Goal: Task Accomplishment & Management: Manage account settings

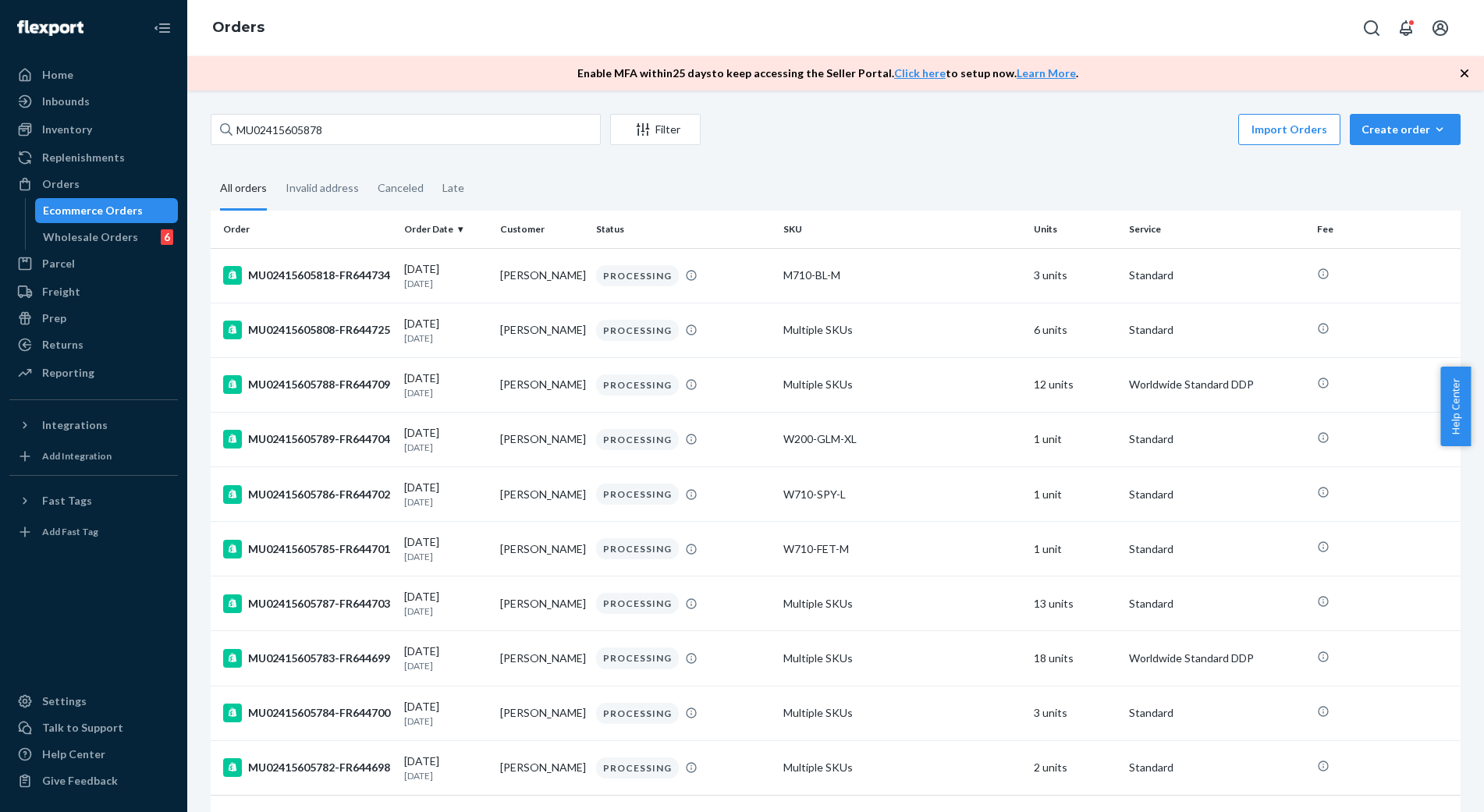
click at [291, 118] on input "MU02415605878" at bounding box center [406, 130] width 391 height 31
type input "MU02415606170"
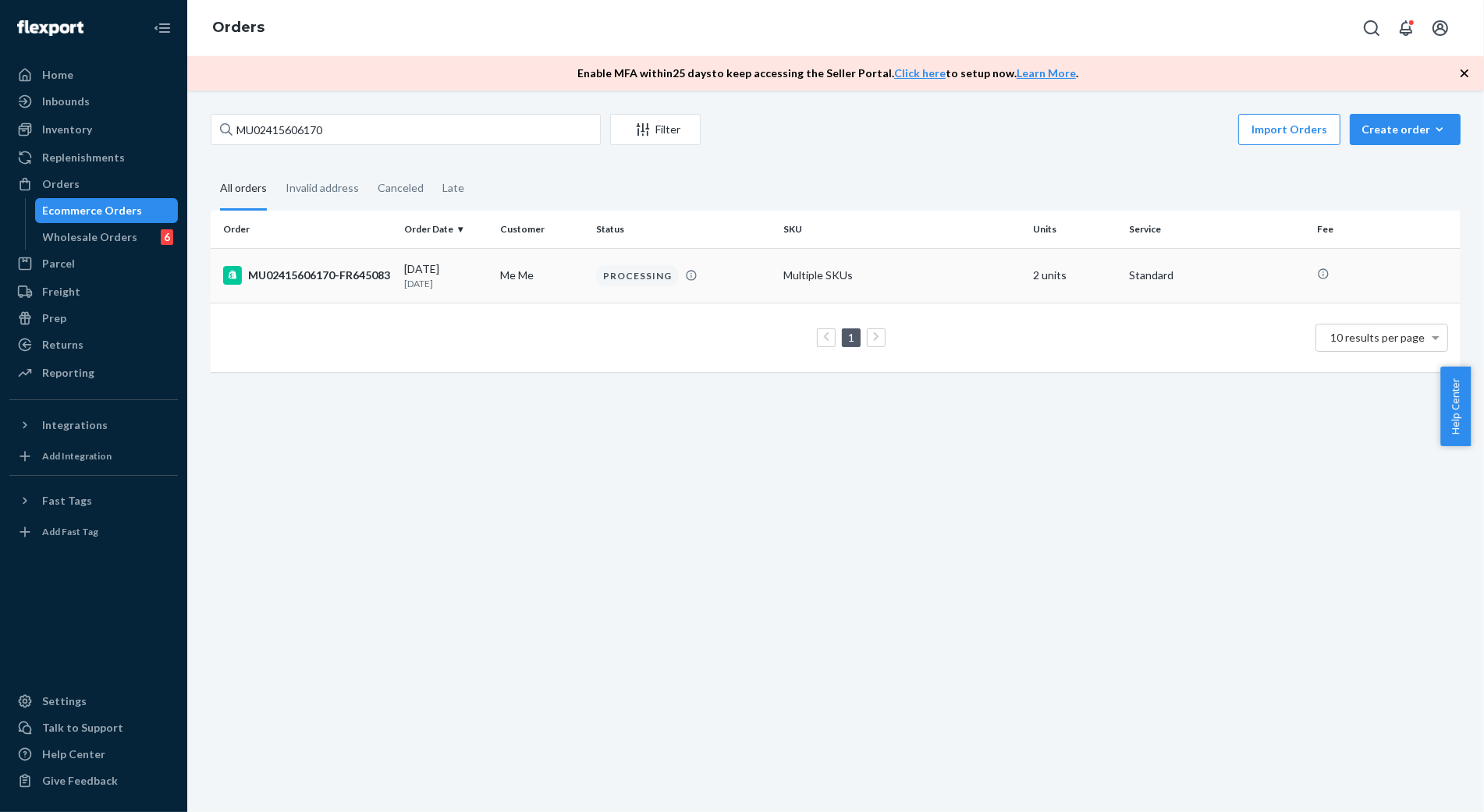
click at [317, 274] on div "MU02415606170-FR645083" at bounding box center [308, 275] width 169 height 19
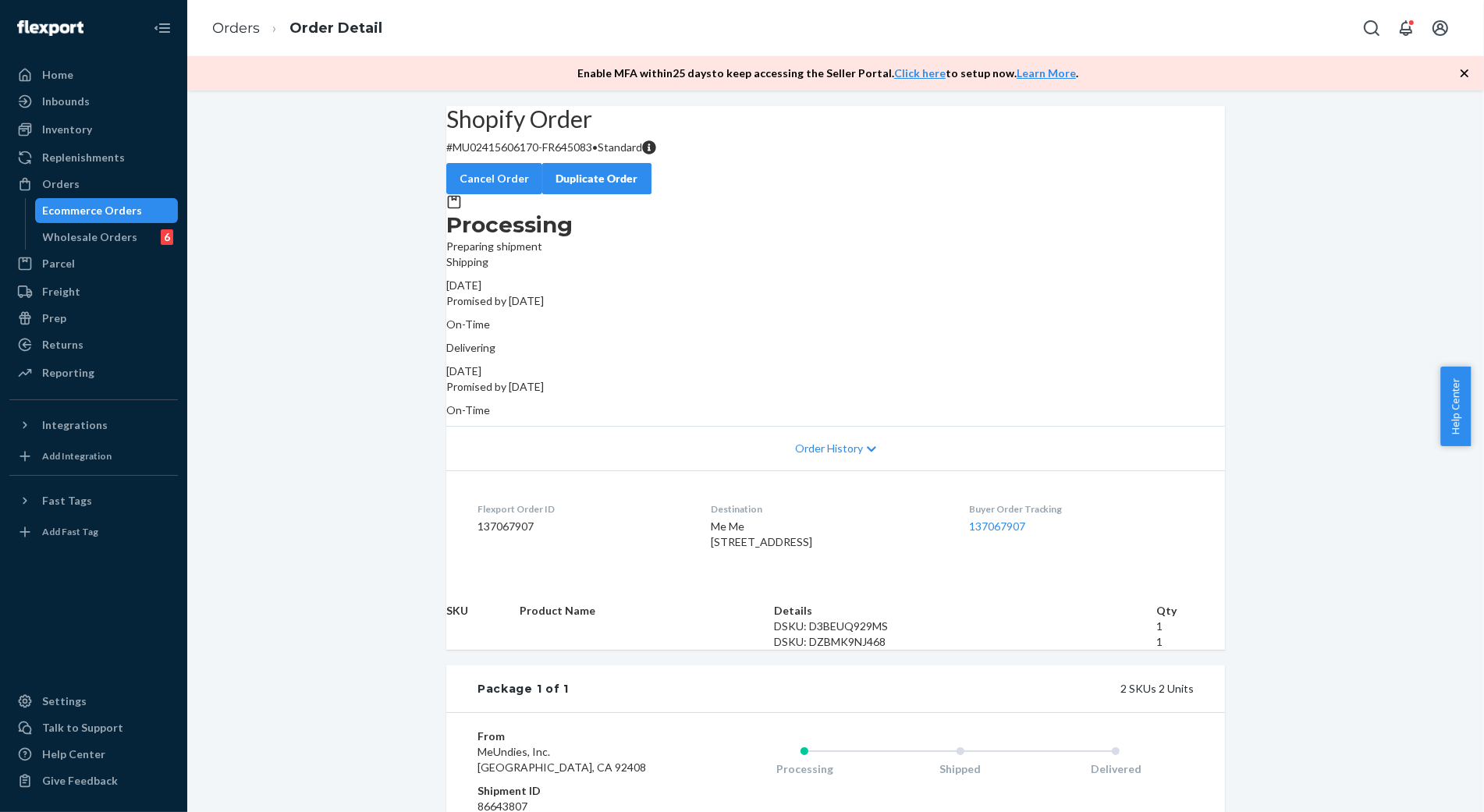
click at [344, 386] on div "Shopify Order # MU02415606170-FR645083 • Standard Cancel Order Duplicate Order …" at bounding box center [836, 540] width 1297 height 868
click at [542, 164] on button "Cancel Order" at bounding box center [494, 179] width 96 height 31
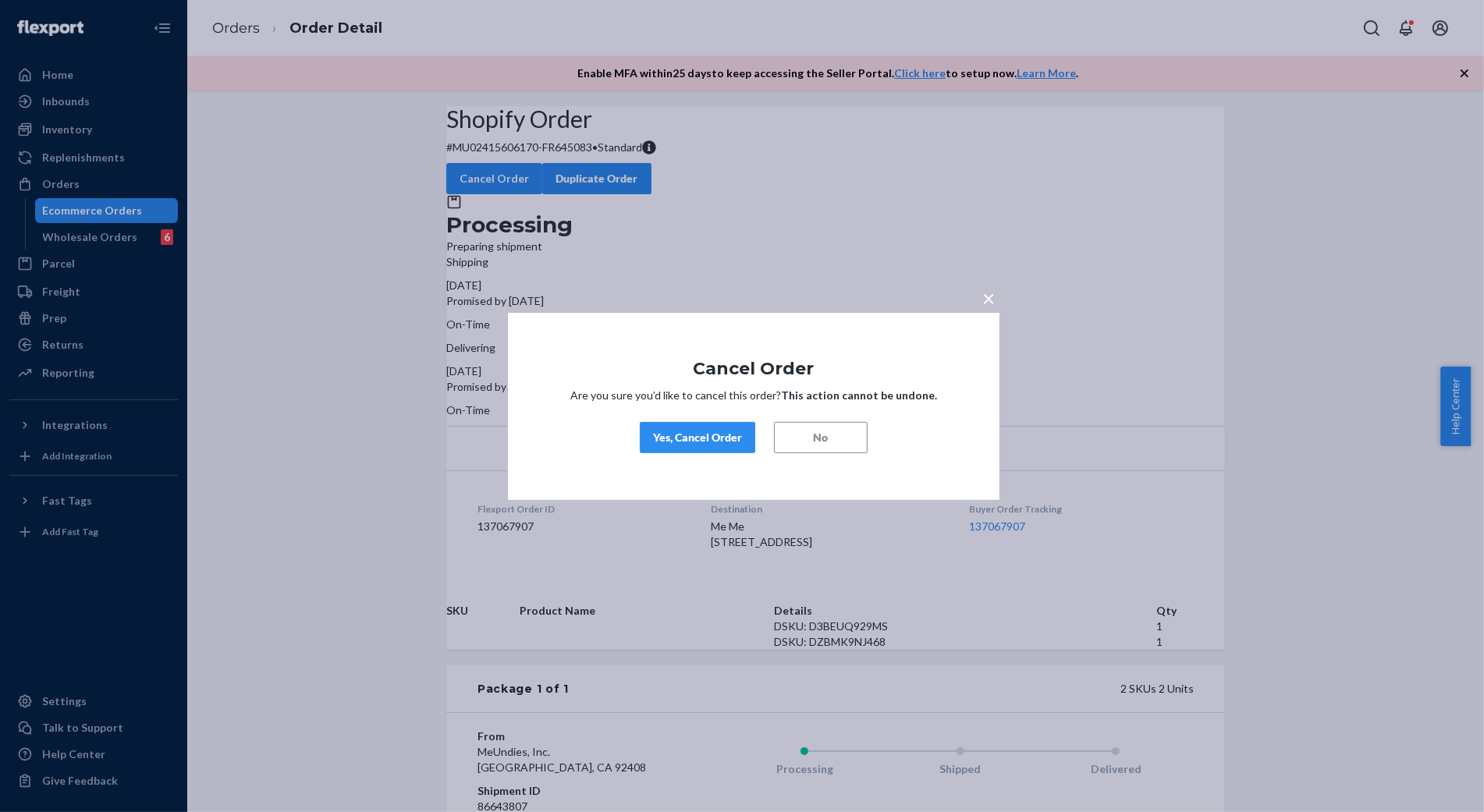
click at [727, 434] on div "Yes, Cancel Order" at bounding box center [697, 437] width 89 height 16
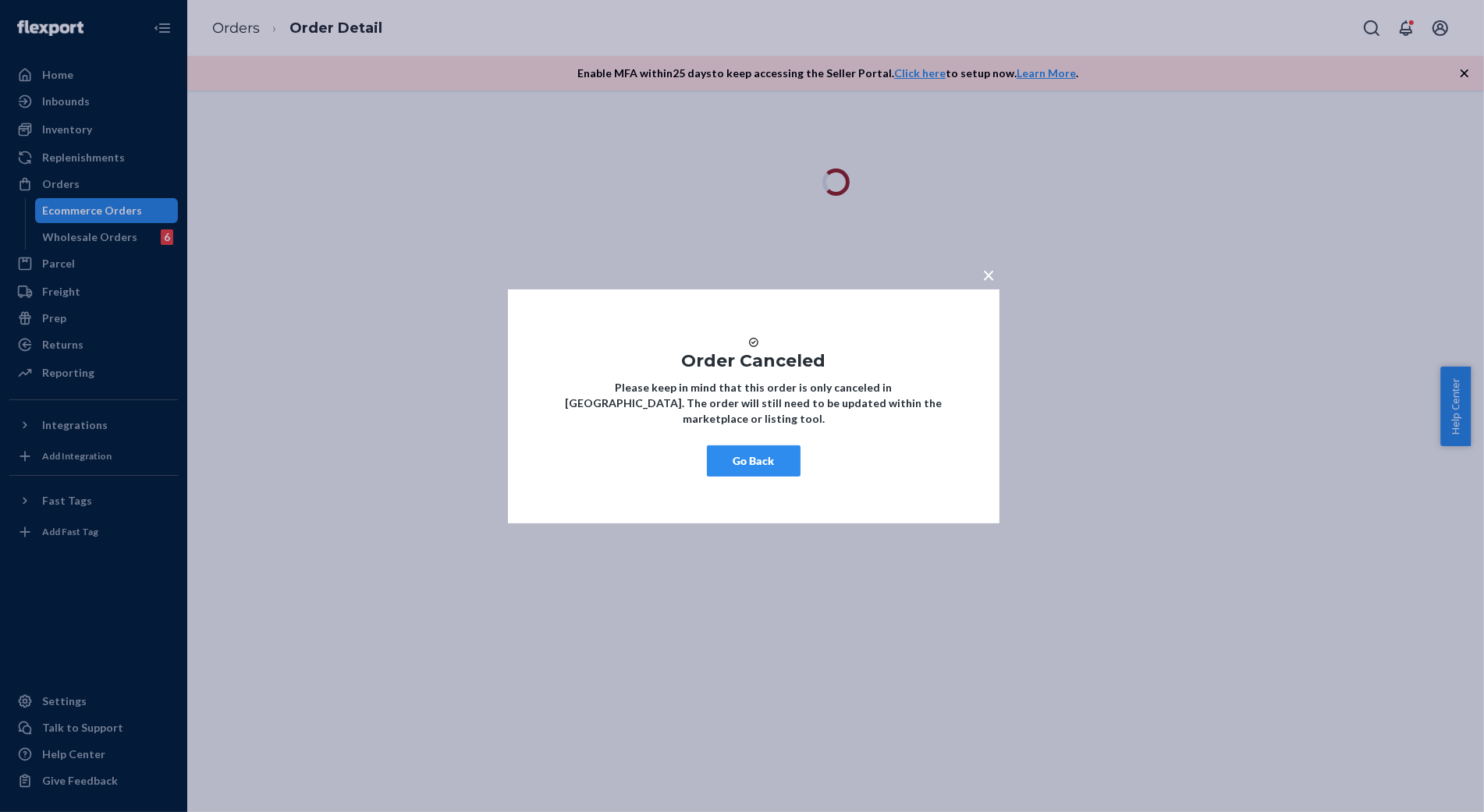
drag, startPoint x: 778, startPoint y: 457, endPoint x: 760, endPoint y: 465, distance: 19.7
click at [777, 457] on button "Go Back" at bounding box center [754, 461] width 94 height 31
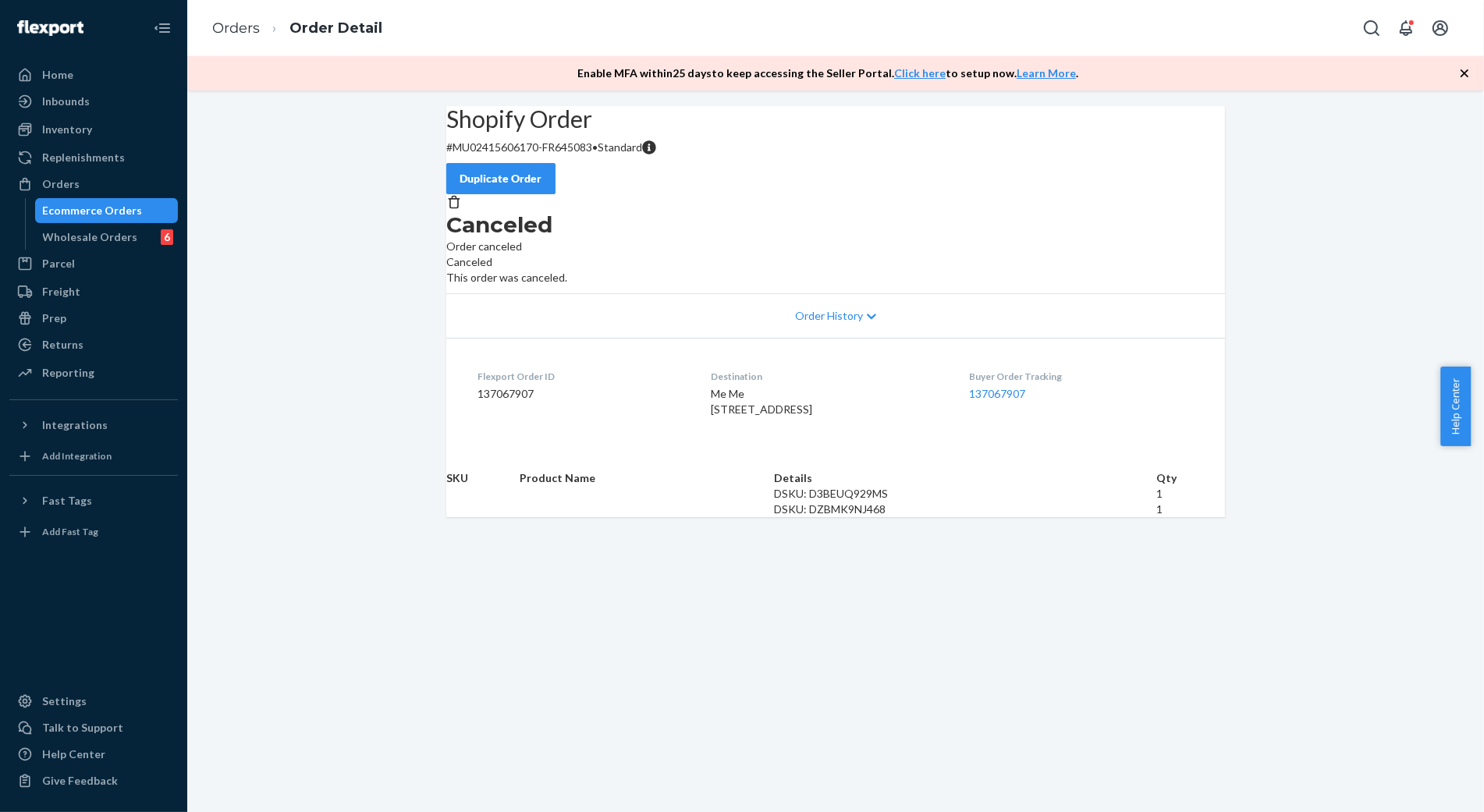
click at [328, 516] on div "Shopify Order # MU02415606170-FR645083 • Standard Duplicate Order Canceled Orde…" at bounding box center [836, 311] width 1297 height 411
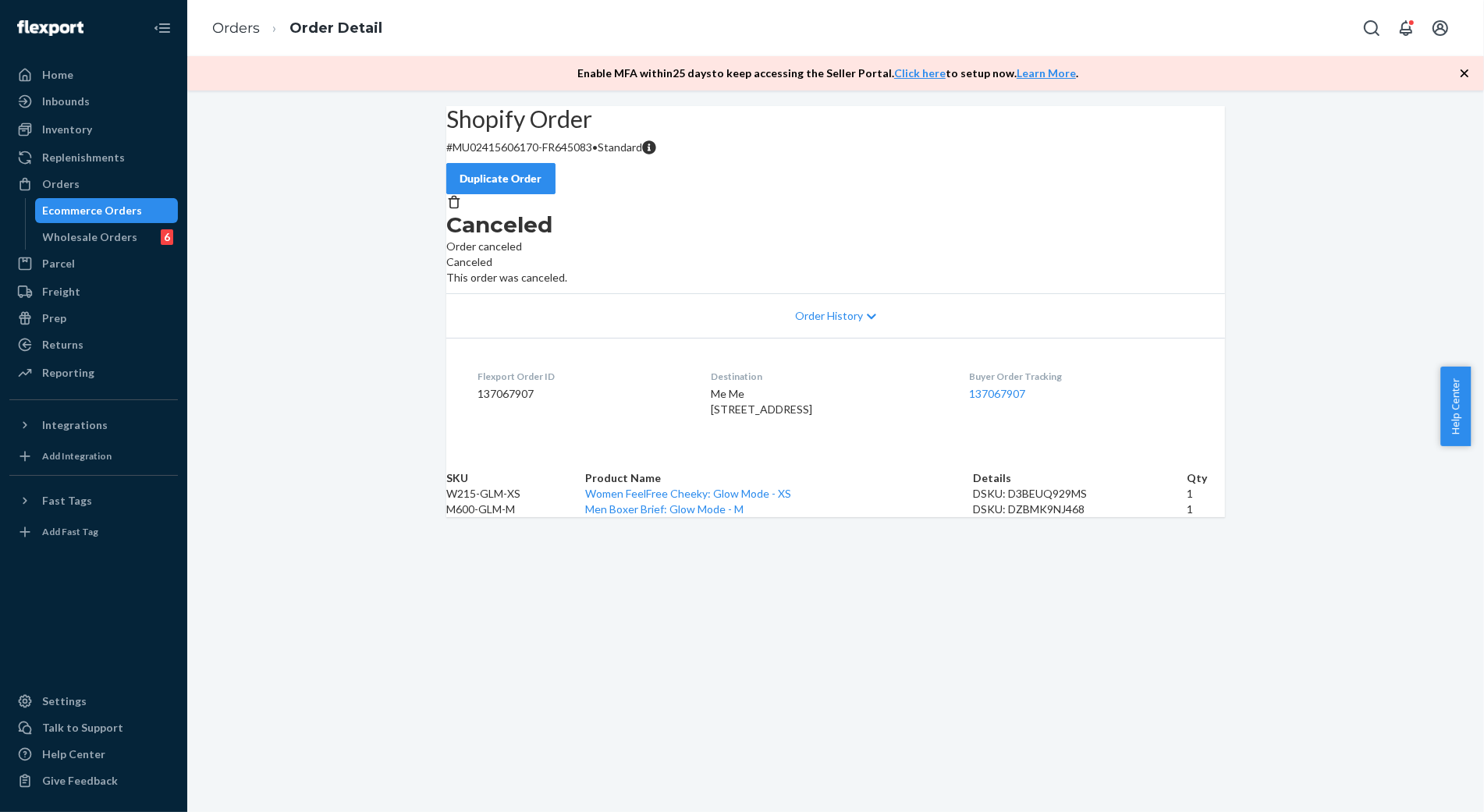
drag, startPoint x: 1280, startPoint y: 265, endPoint x: 1241, endPoint y: 259, distance: 39.5
click at [1280, 263] on div "Shopify Order # MU02415606170-FR645083 • Standard Duplicate Order Canceled Orde…" at bounding box center [836, 311] width 1297 height 411
click at [235, 21] on link "Orders" at bounding box center [235, 28] width 48 height 18
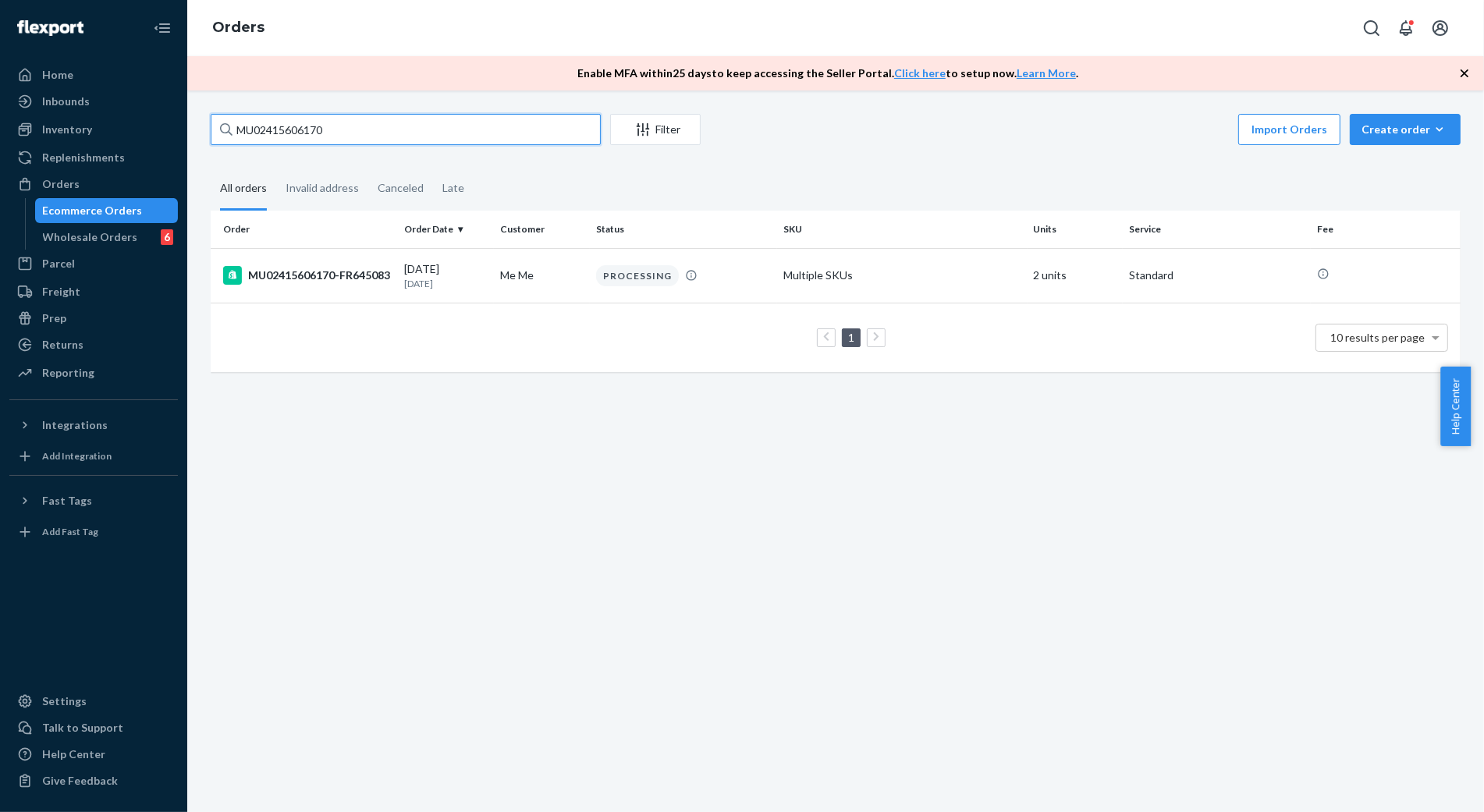
click at [359, 121] on input "MU02415606170" at bounding box center [406, 130] width 391 height 31
paste input "23"
type input "MU02415606230"
click at [321, 282] on div "MU02415606230-FR645144" at bounding box center [308, 275] width 169 height 19
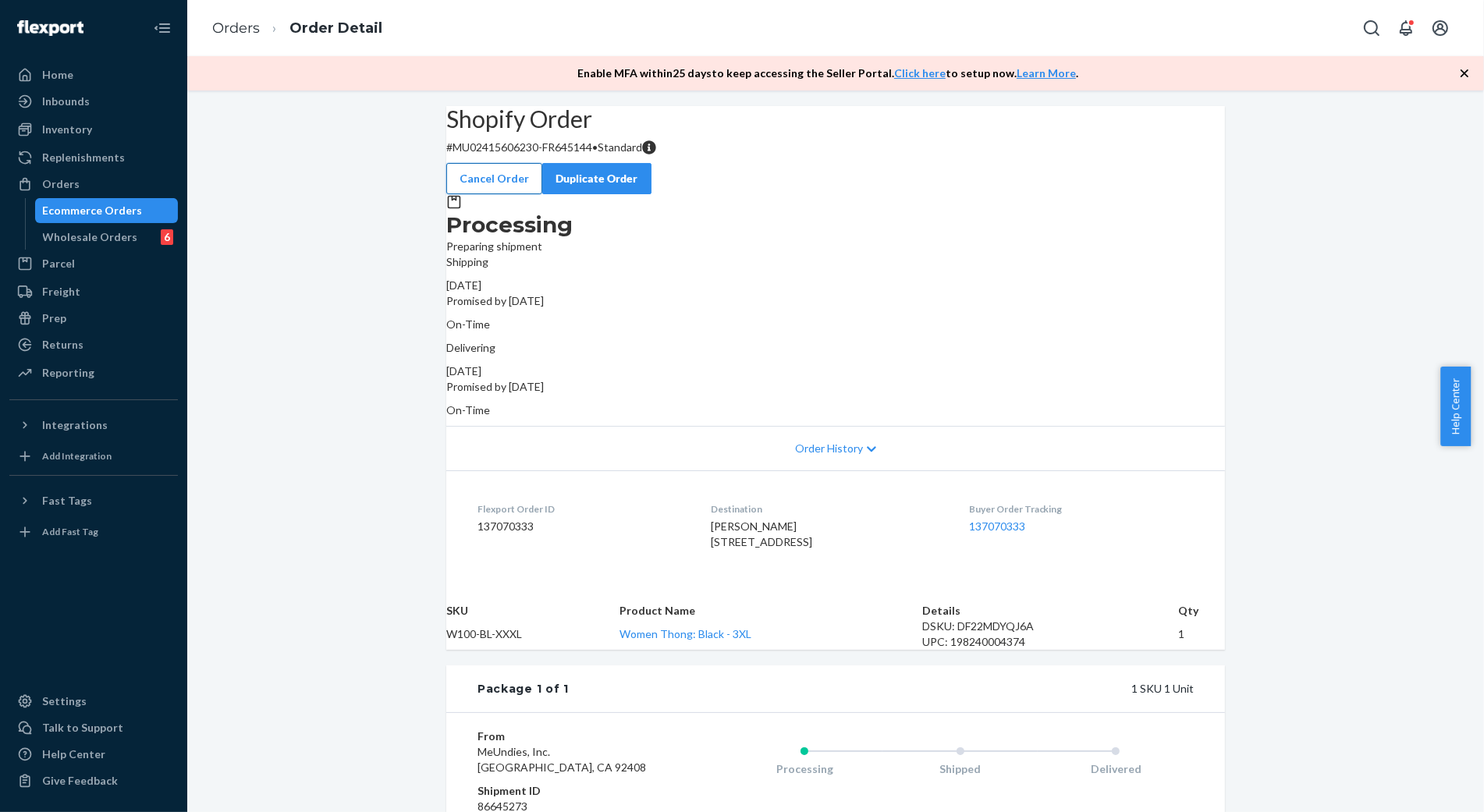
click at [542, 169] on button "Cancel Order" at bounding box center [494, 179] width 96 height 31
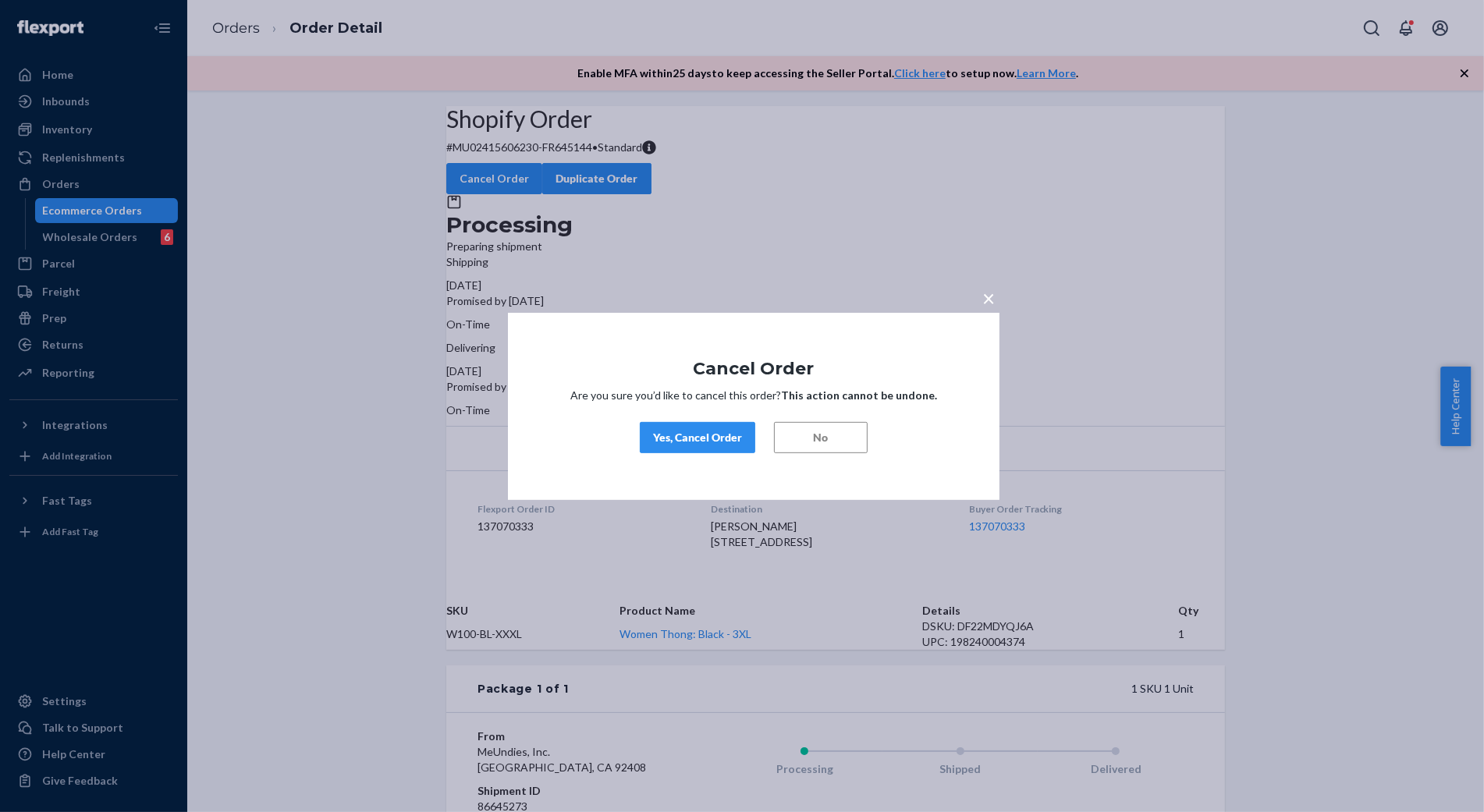
click at [705, 450] on button "Yes, Cancel Order" at bounding box center [697, 437] width 115 height 31
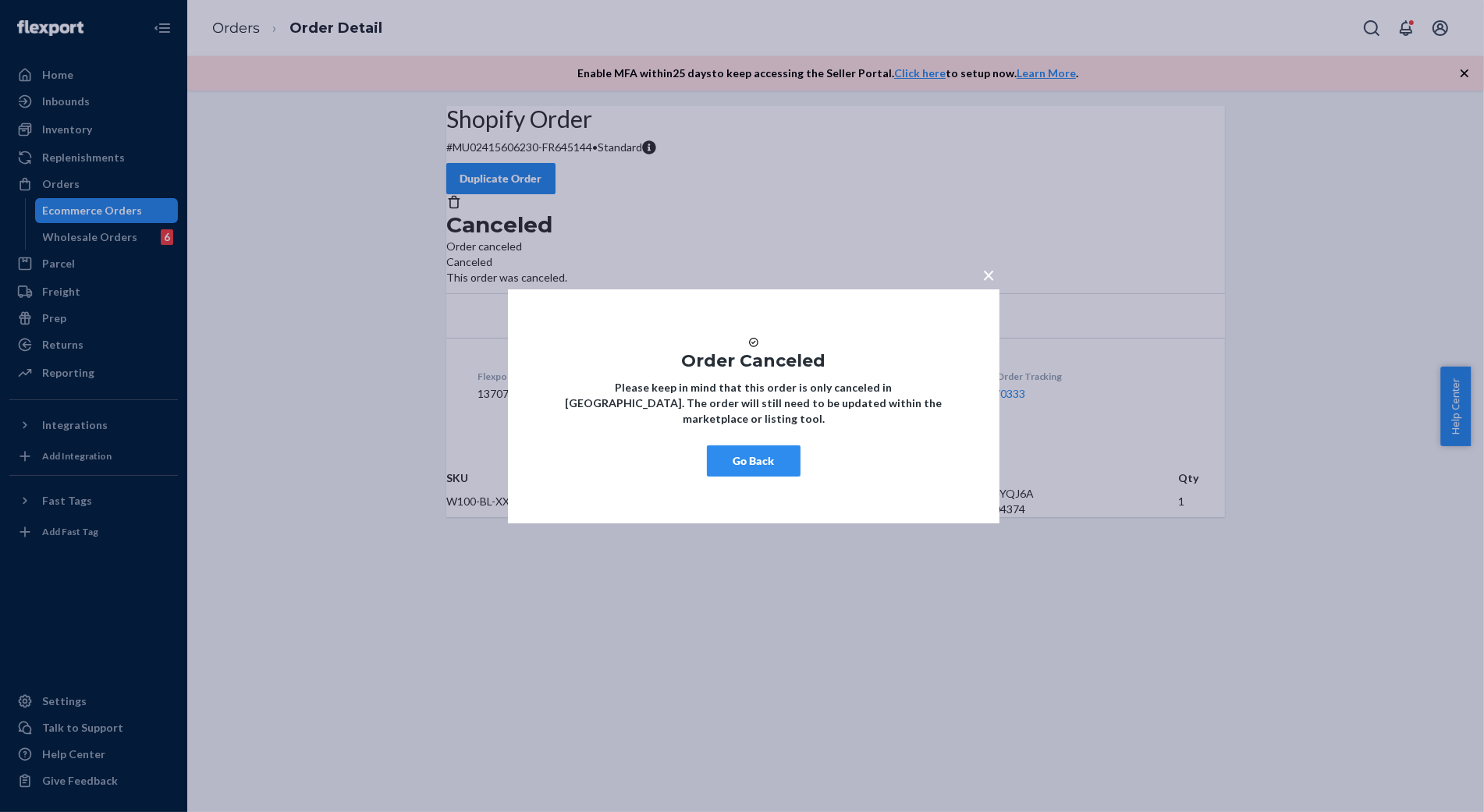
drag, startPoint x: 744, startPoint y: 468, endPoint x: 681, endPoint y: 483, distance: 64.8
click at [744, 467] on button "Go Back" at bounding box center [754, 461] width 94 height 31
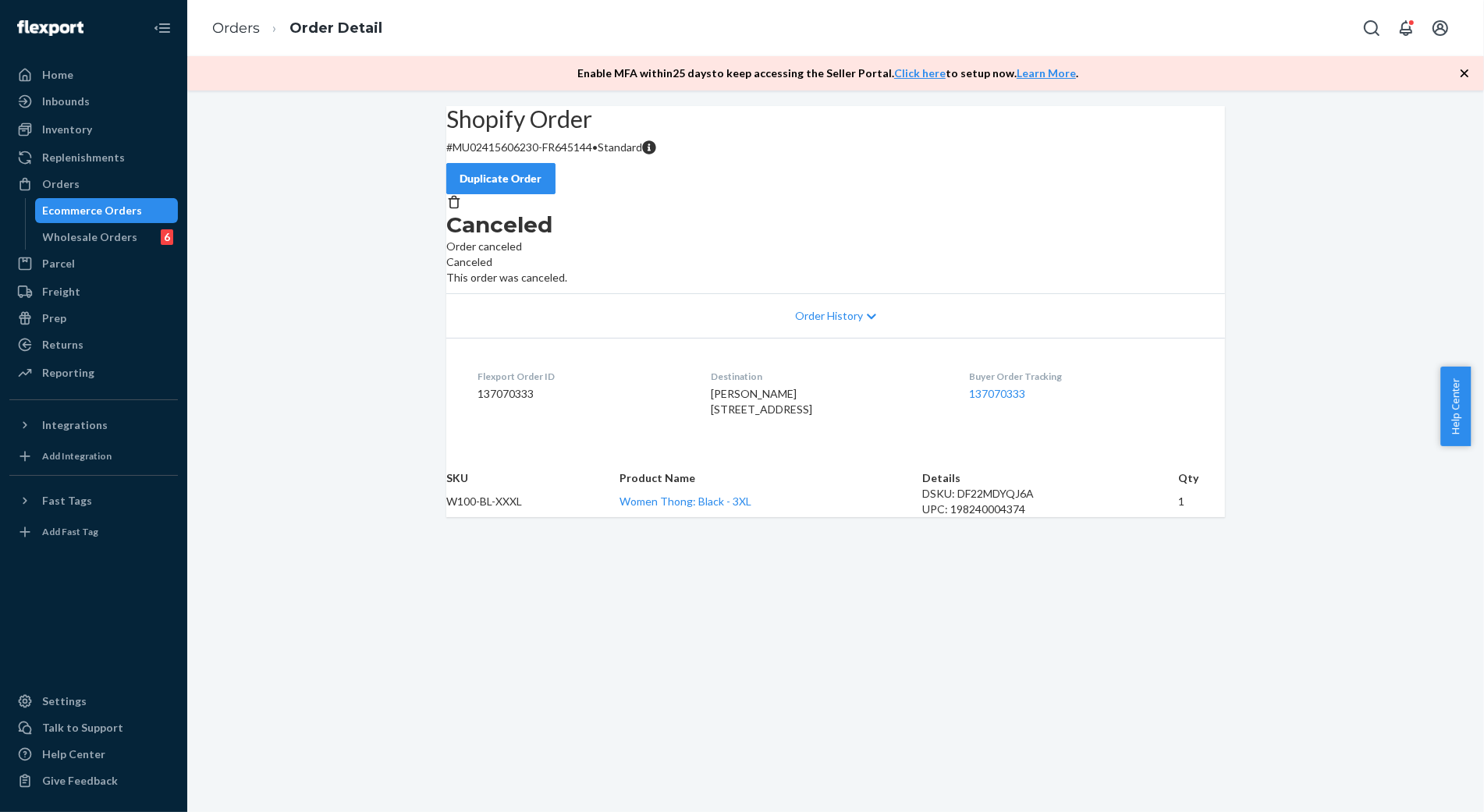
click at [404, 517] on div "Shopify Order # MU02415606230-FR645144 • Standard Duplicate Order Canceled Orde…" at bounding box center [836, 311] width 1297 height 411
drag, startPoint x: 239, startPoint y: 20, endPoint x: 364, endPoint y: 64, distance: 132.5
click at [240, 20] on link "Orders" at bounding box center [235, 28] width 48 height 18
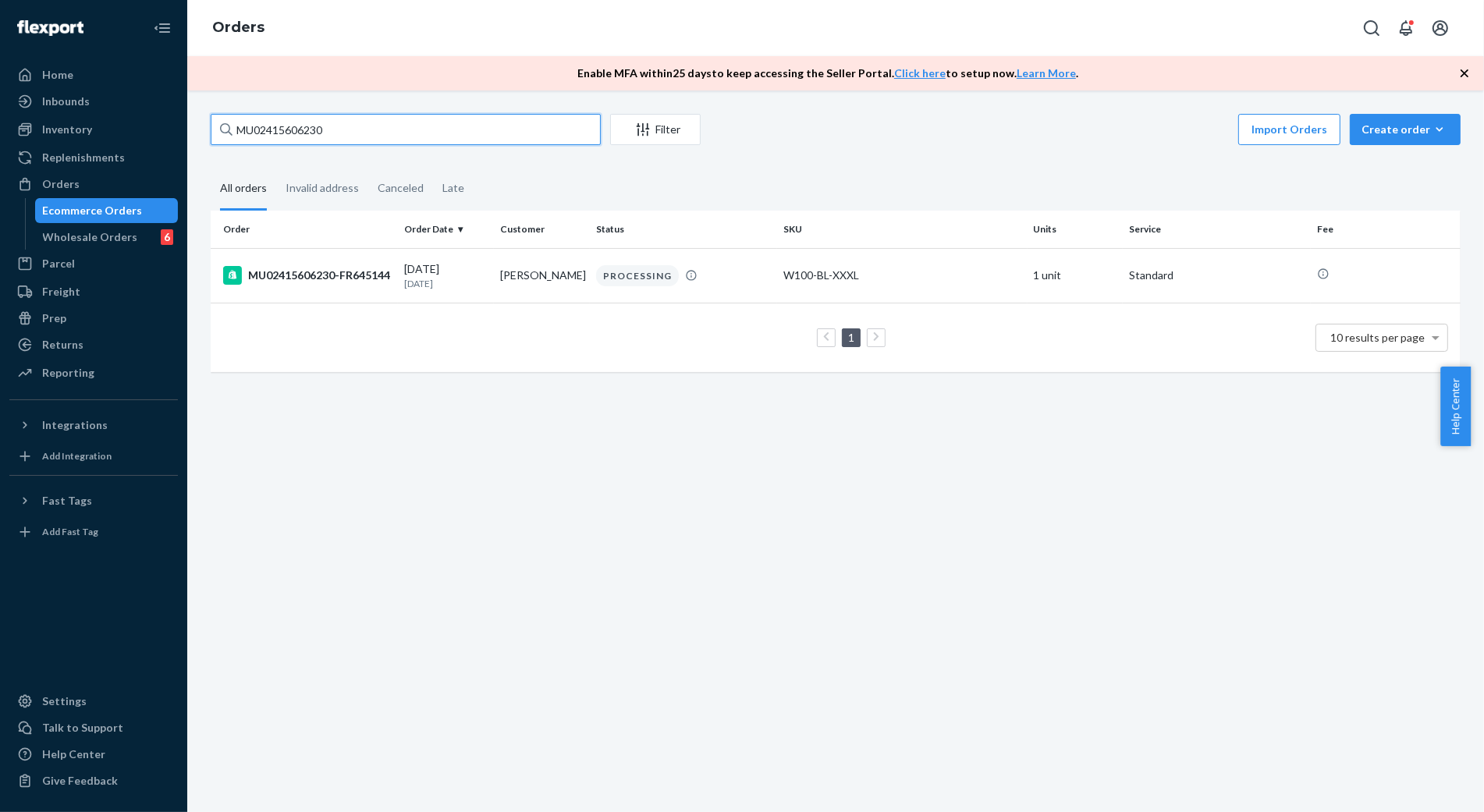
click at [420, 136] on input "MU02415606230" at bounding box center [406, 130] width 391 height 31
paste input "34"
type input "MU02415606340"
click at [371, 293] on td "MU02415606340-FR645255" at bounding box center [305, 275] width 187 height 55
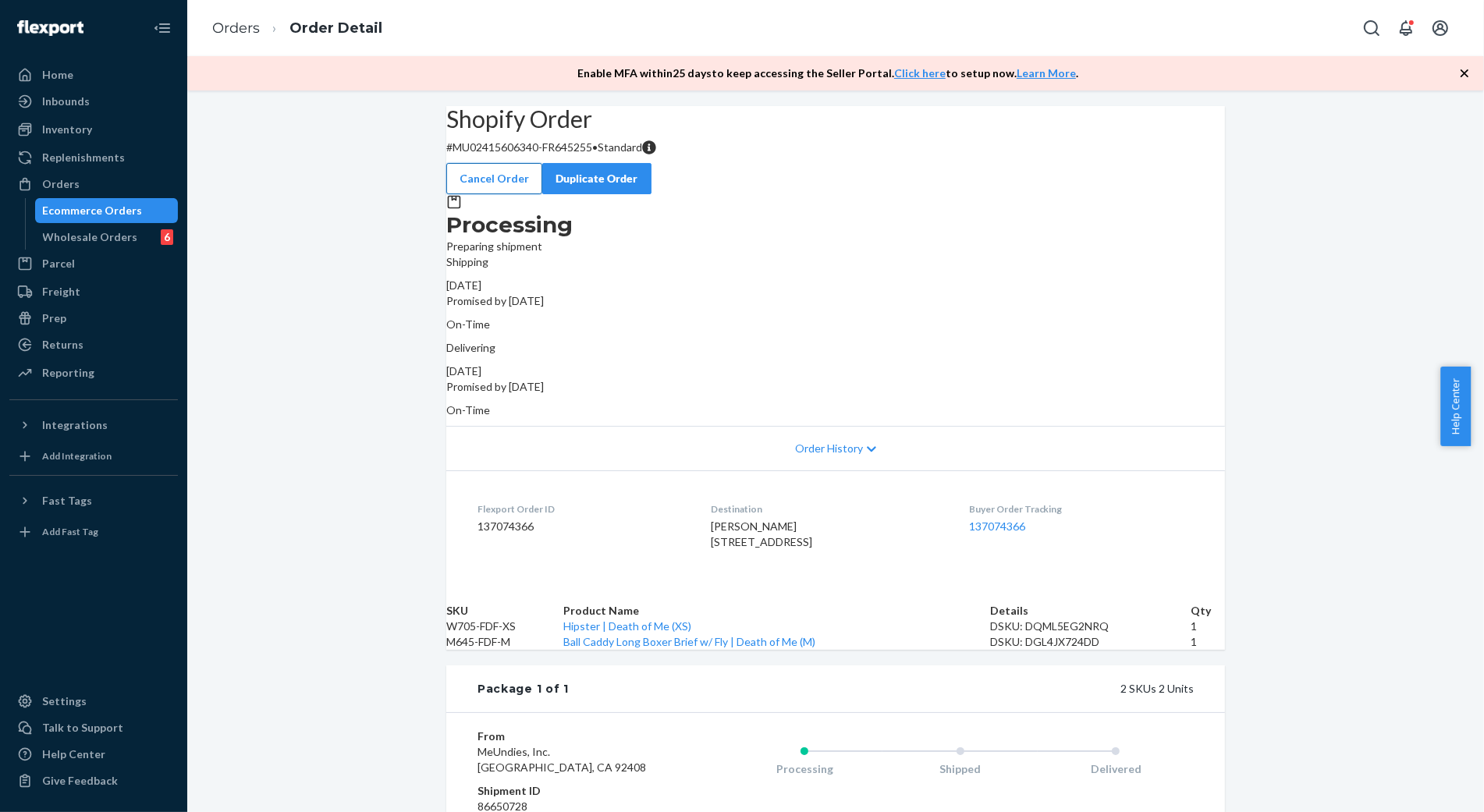
click at [542, 163] on button "Cancel Order" at bounding box center [494, 179] width 96 height 31
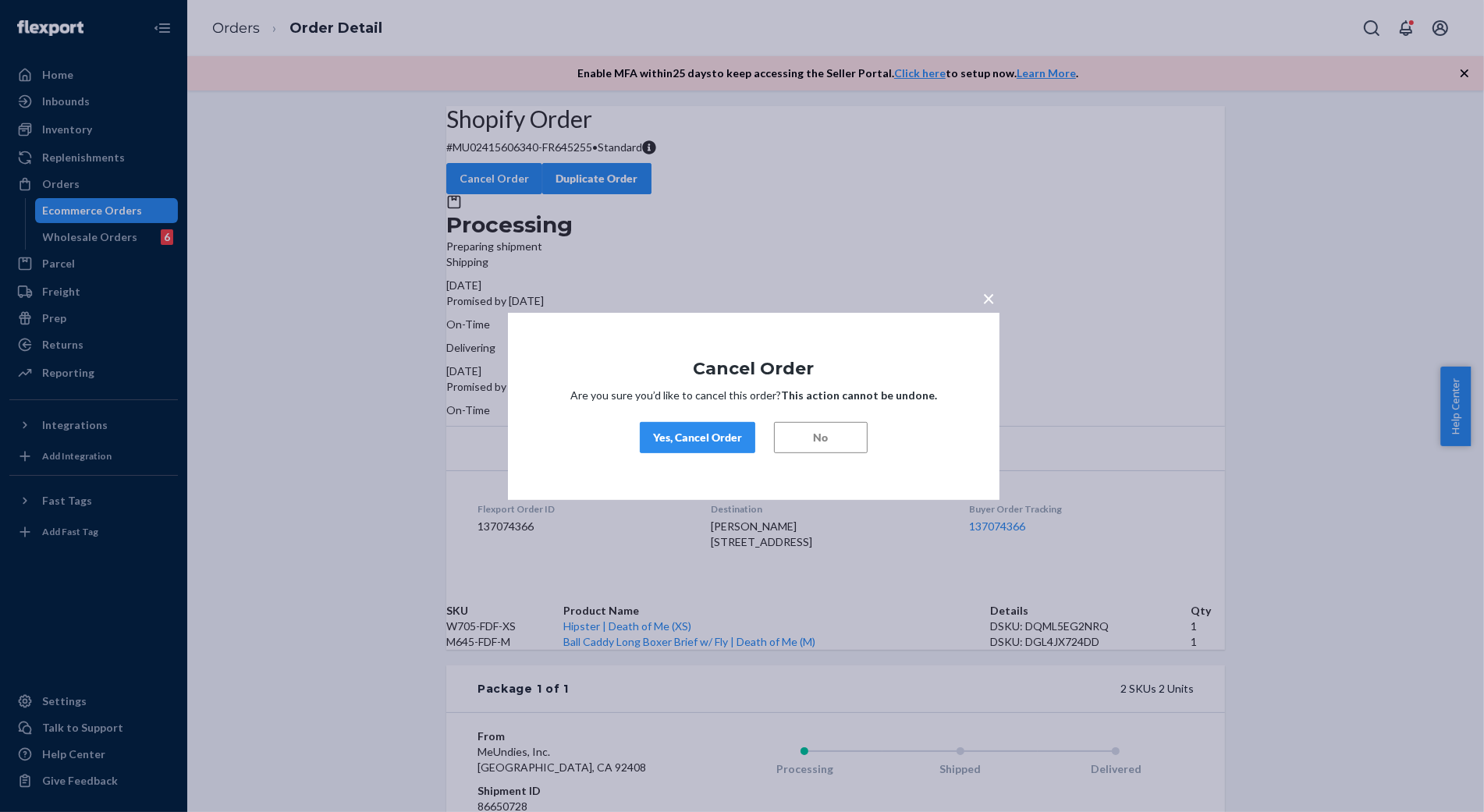
click at [706, 439] on div "Yes, Cancel Order" at bounding box center [697, 437] width 89 height 16
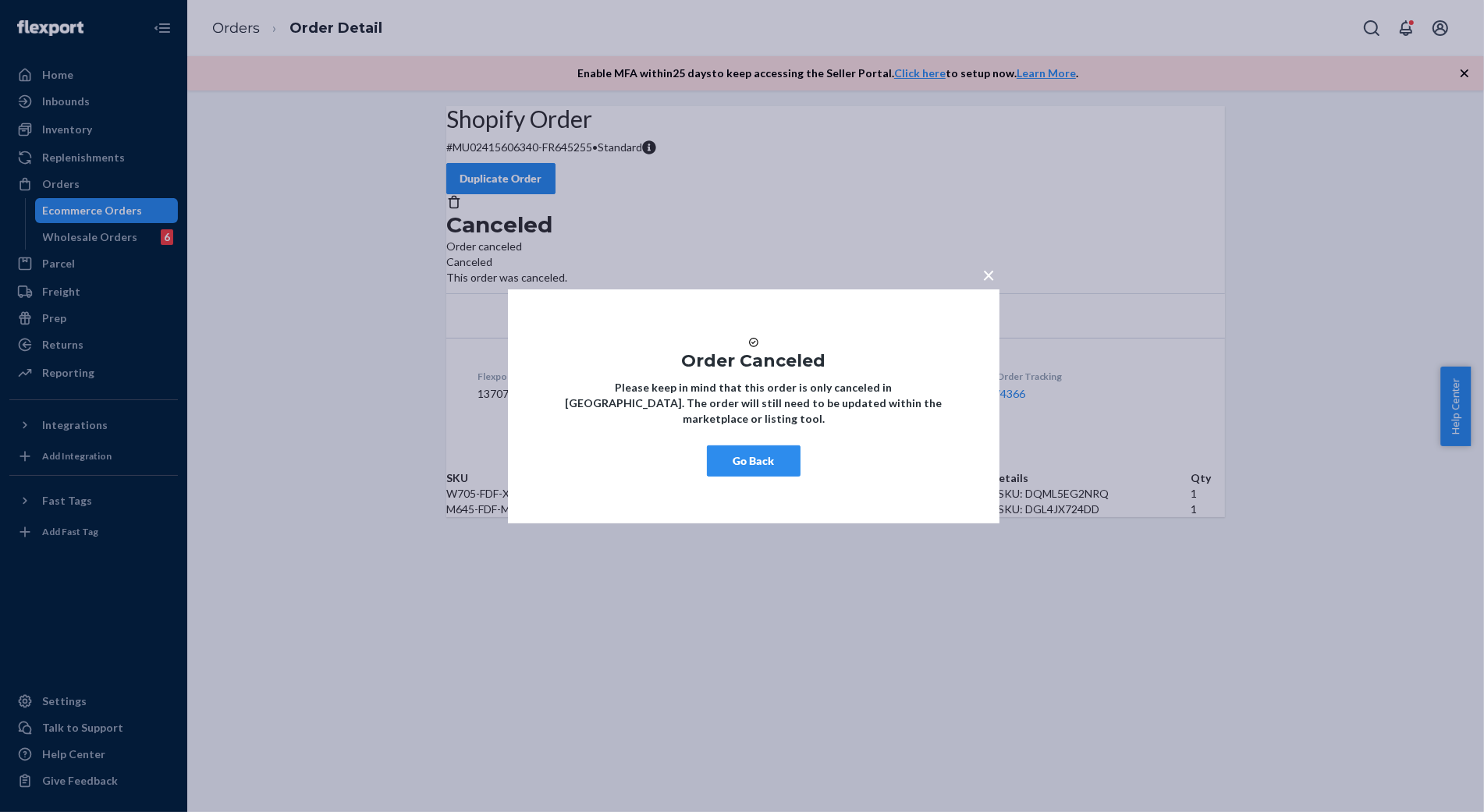
drag, startPoint x: 748, startPoint y: 476, endPoint x: 726, endPoint y: 486, distance: 24.2
click at [748, 476] on button "Go Back" at bounding box center [754, 461] width 94 height 31
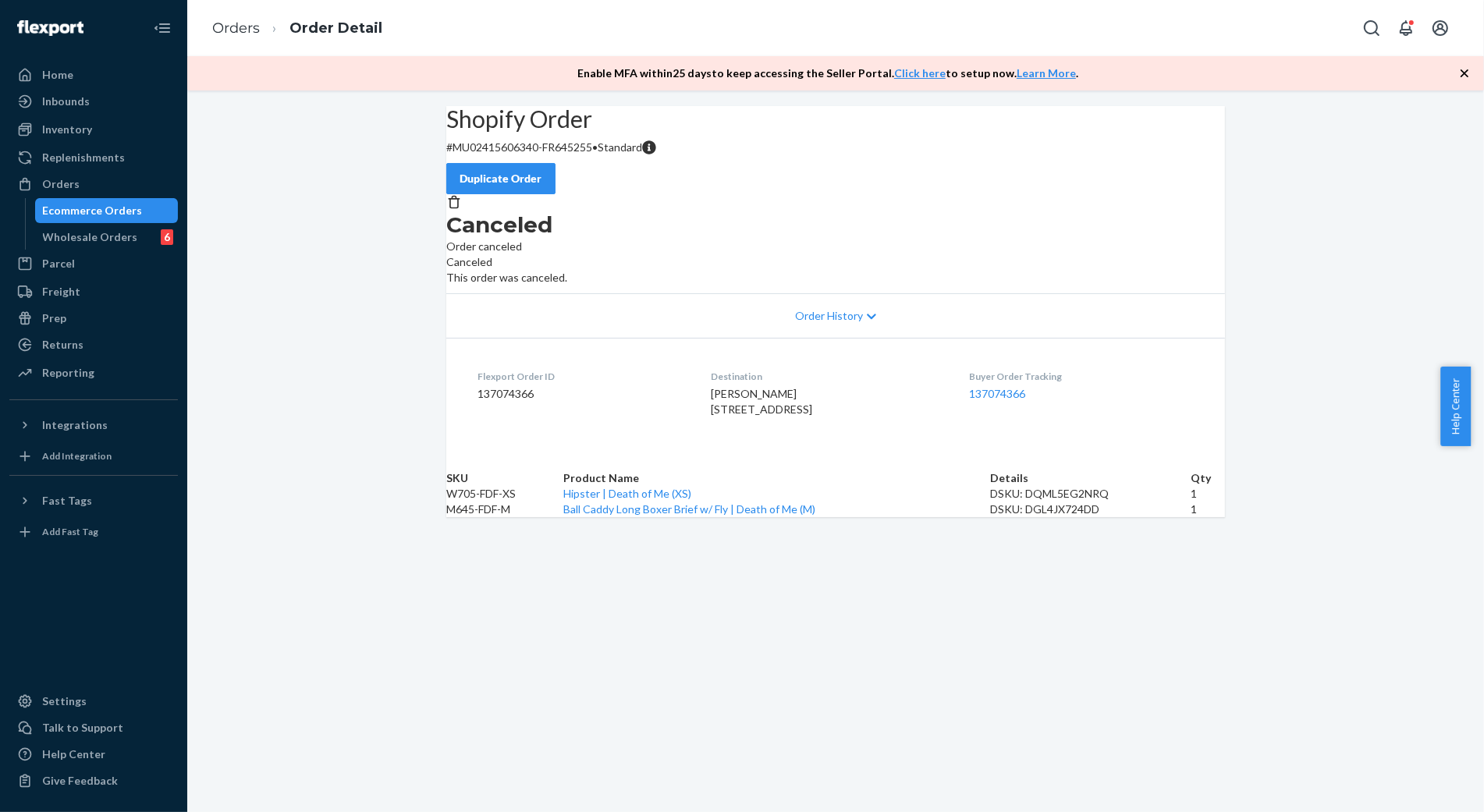
click at [318, 517] on div "Shopify Order # MU02415606340-FR645255 • Standard Duplicate Order Canceled Orde…" at bounding box center [836, 311] width 1297 height 411
click at [223, 21] on link "Orders" at bounding box center [235, 28] width 48 height 18
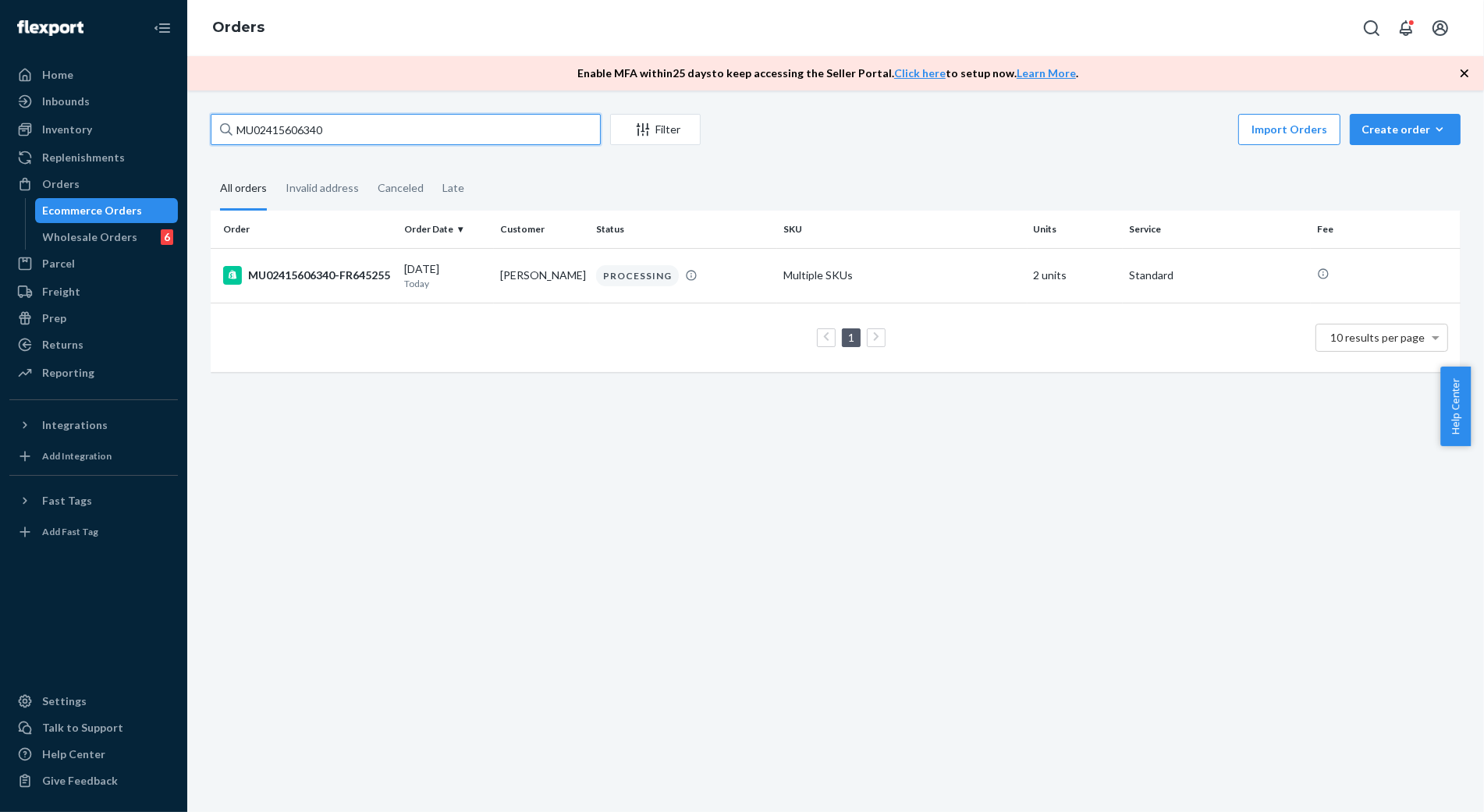
click at [338, 133] on input "MU02415606340" at bounding box center [406, 130] width 391 height 31
paste input "7711"
type input "MU02415607711"
click at [306, 285] on div "MU02415607711-FR646623" at bounding box center [308, 275] width 169 height 19
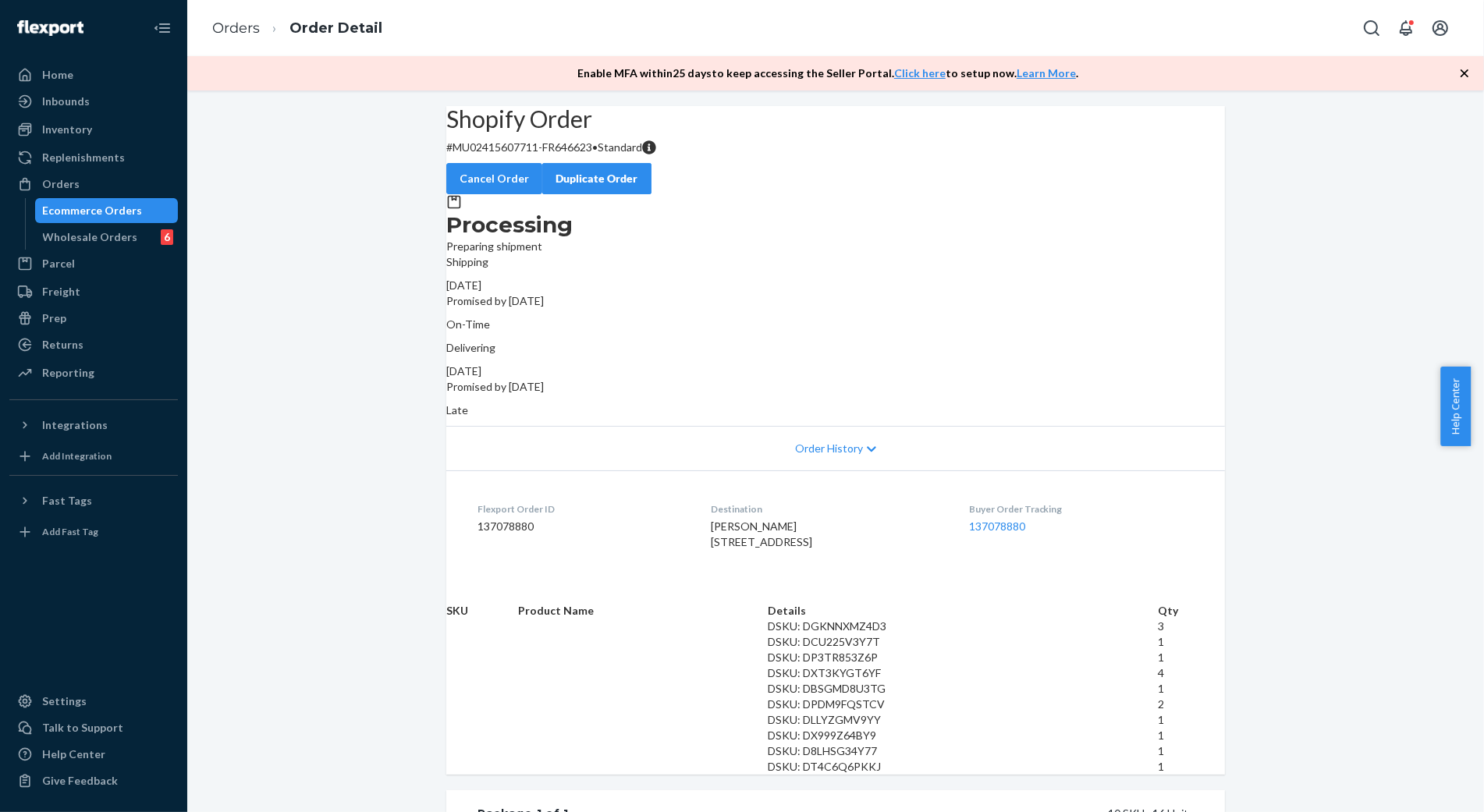
click at [411, 581] on div "Shopify Order # MU02415607711-FR646623 • Standard Cancel Order Duplicate Order …" at bounding box center [836, 765] width 1297 height 1318
click at [542, 176] on button "Cancel Order" at bounding box center [494, 179] width 96 height 31
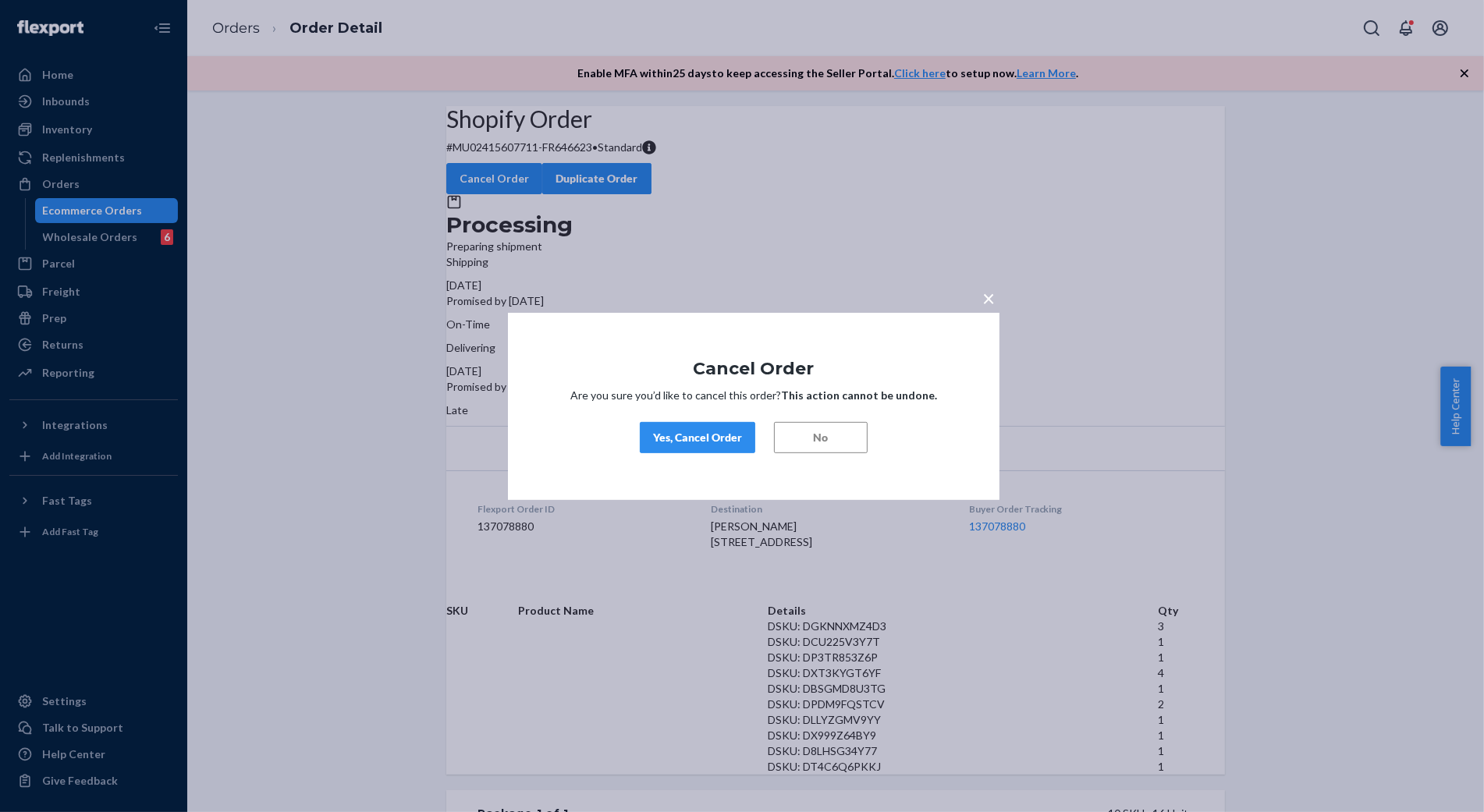
click at [700, 443] on div "Yes, Cancel Order" at bounding box center [697, 437] width 89 height 16
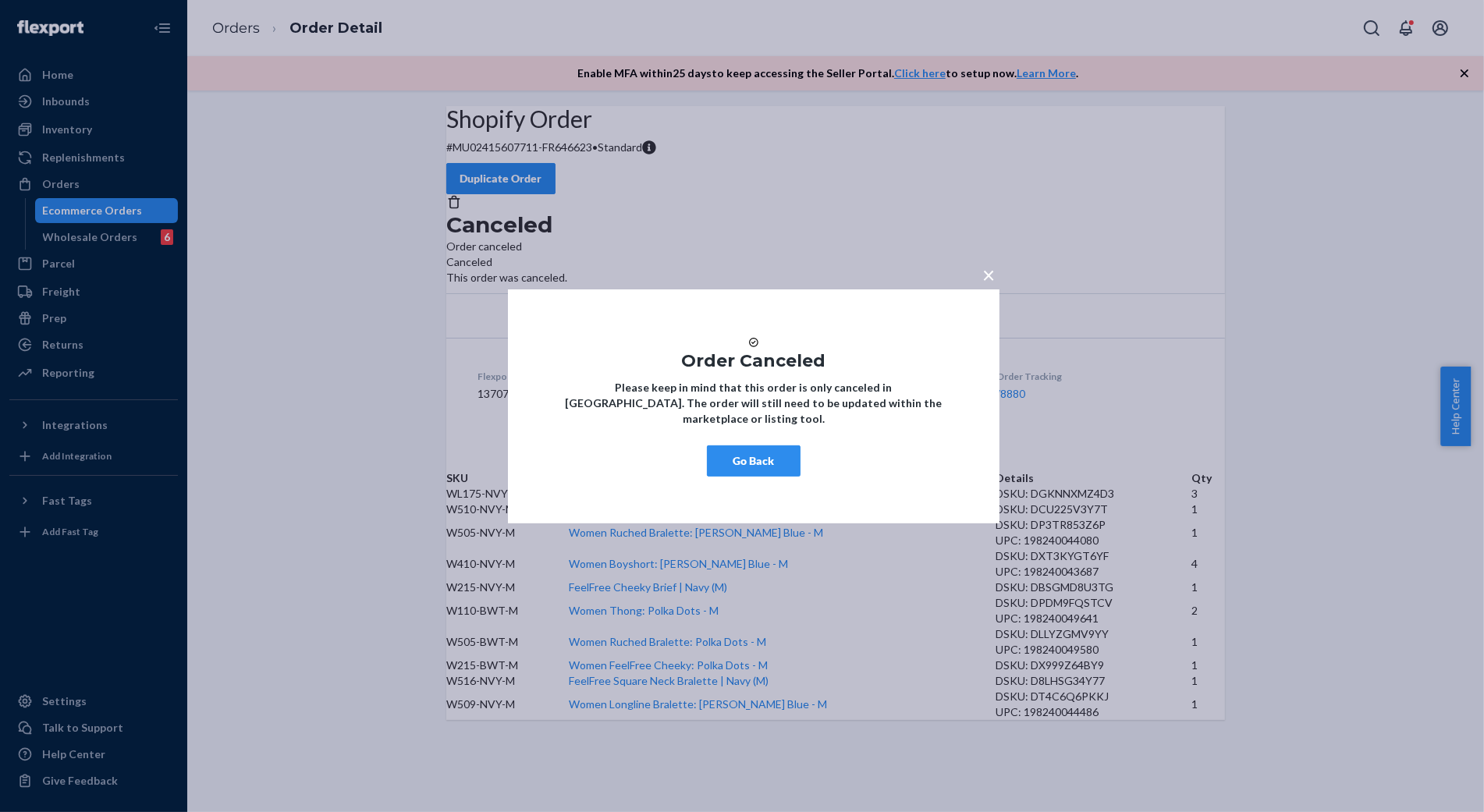
click at [772, 469] on button "Go Back" at bounding box center [754, 461] width 94 height 31
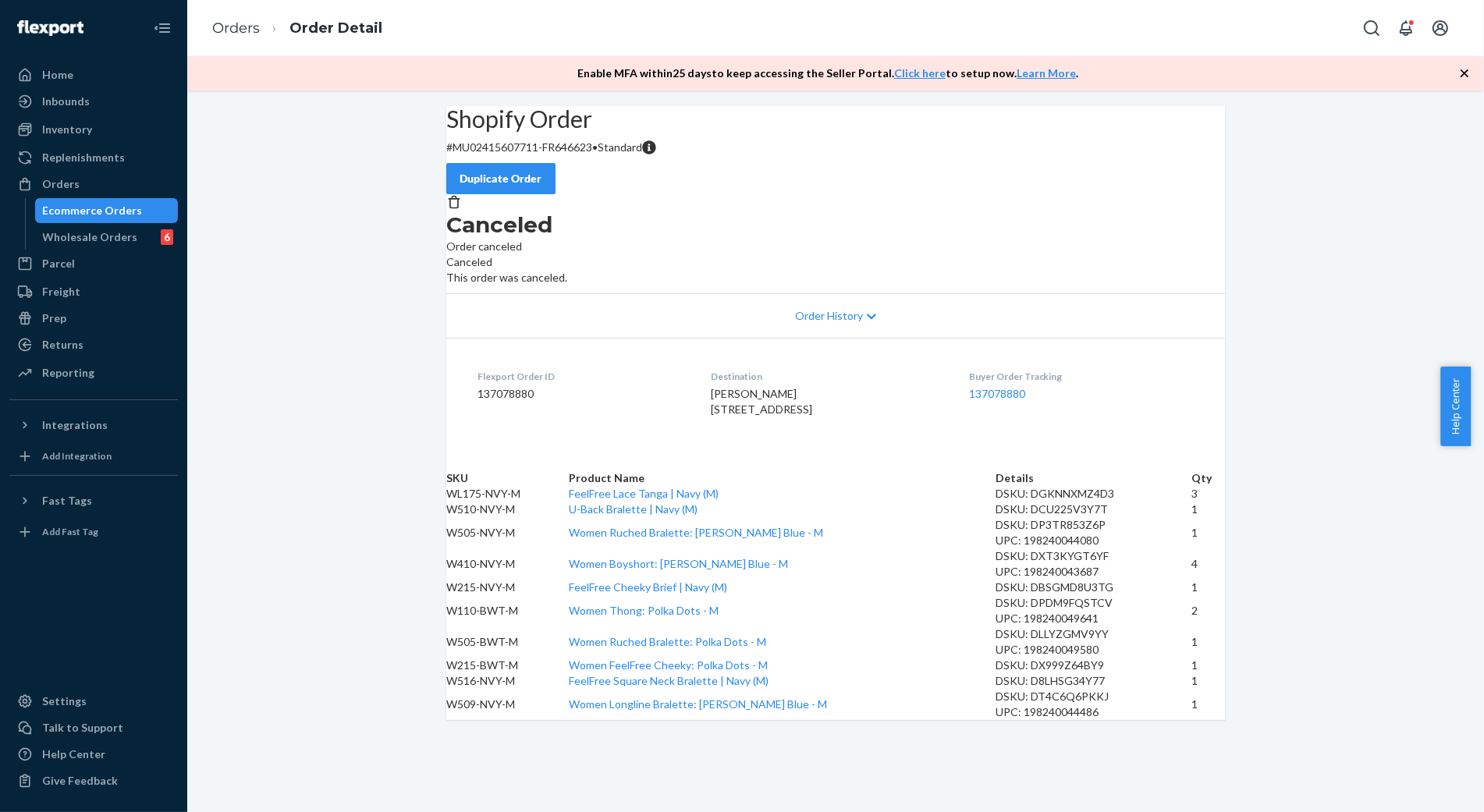
drag, startPoint x: 437, startPoint y: 640, endPoint x: 371, endPoint y: 650, distance: 66.8
click at [437, 640] on div "Shopify Order # MU02415607711-FR646623 • Standard Duplicate Order Canceled Orde…" at bounding box center [836, 413] width 803 height 614
drag, startPoint x: 1343, startPoint y: 518, endPoint x: 1010, endPoint y: 215, distance: 450.2
click at [1342, 512] on div "Shopify Order # MU02415607711-FR646623 • Standard Duplicate Order Canceled Orde…" at bounding box center [836, 413] width 1297 height 614
click at [542, 155] on p "# MU02415607711-FR646623 • Standard" at bounding box center [836, 147] width 779 height 16
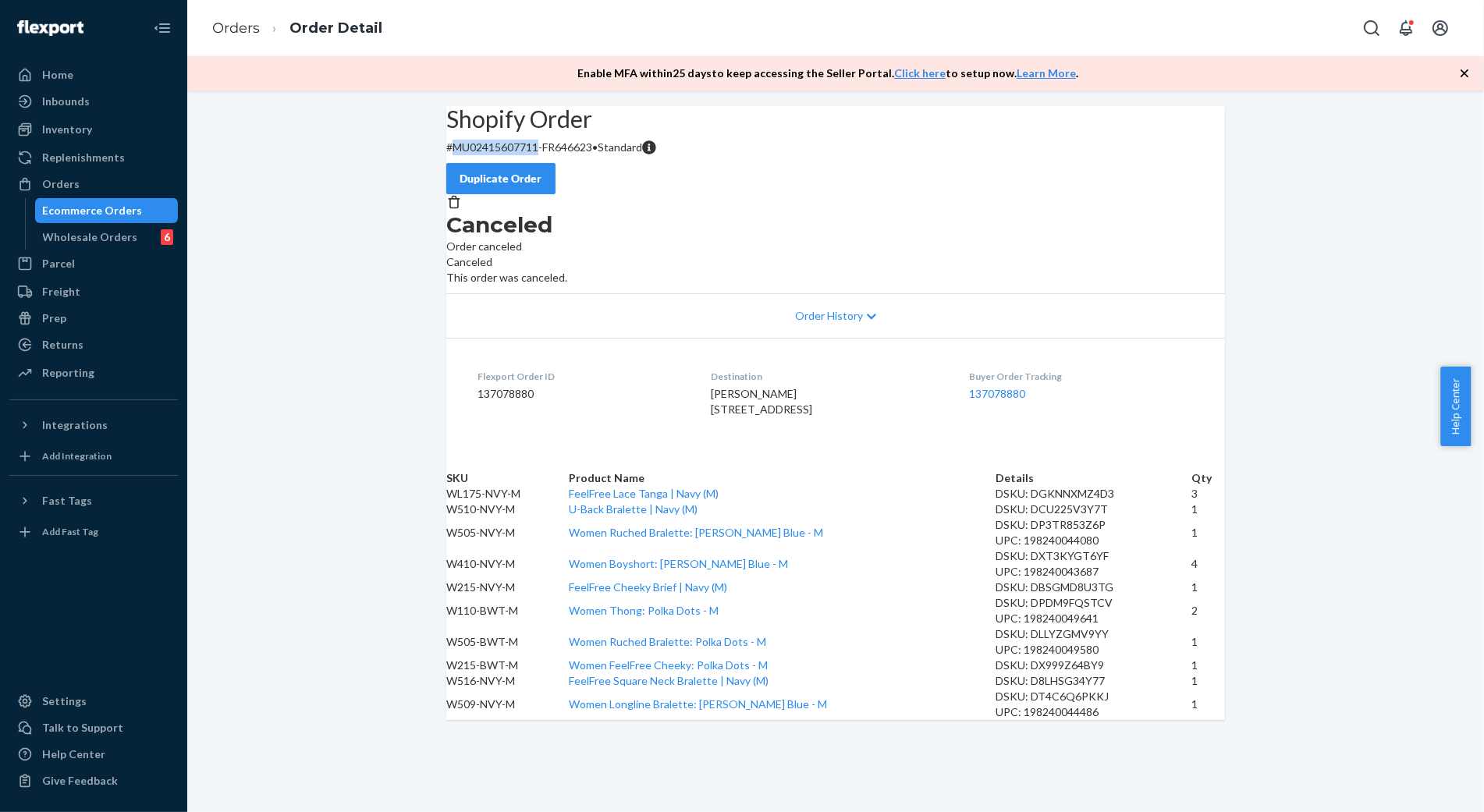
click at [542, 155] on p "# MU02415607711-FR646623 • Standard" at bounding box center [836, 147] width 779 height 16
copy p "MU02415607711"
click at [240, 34] on link "Orders" at bounding box center [235, 28] width 48 height 18
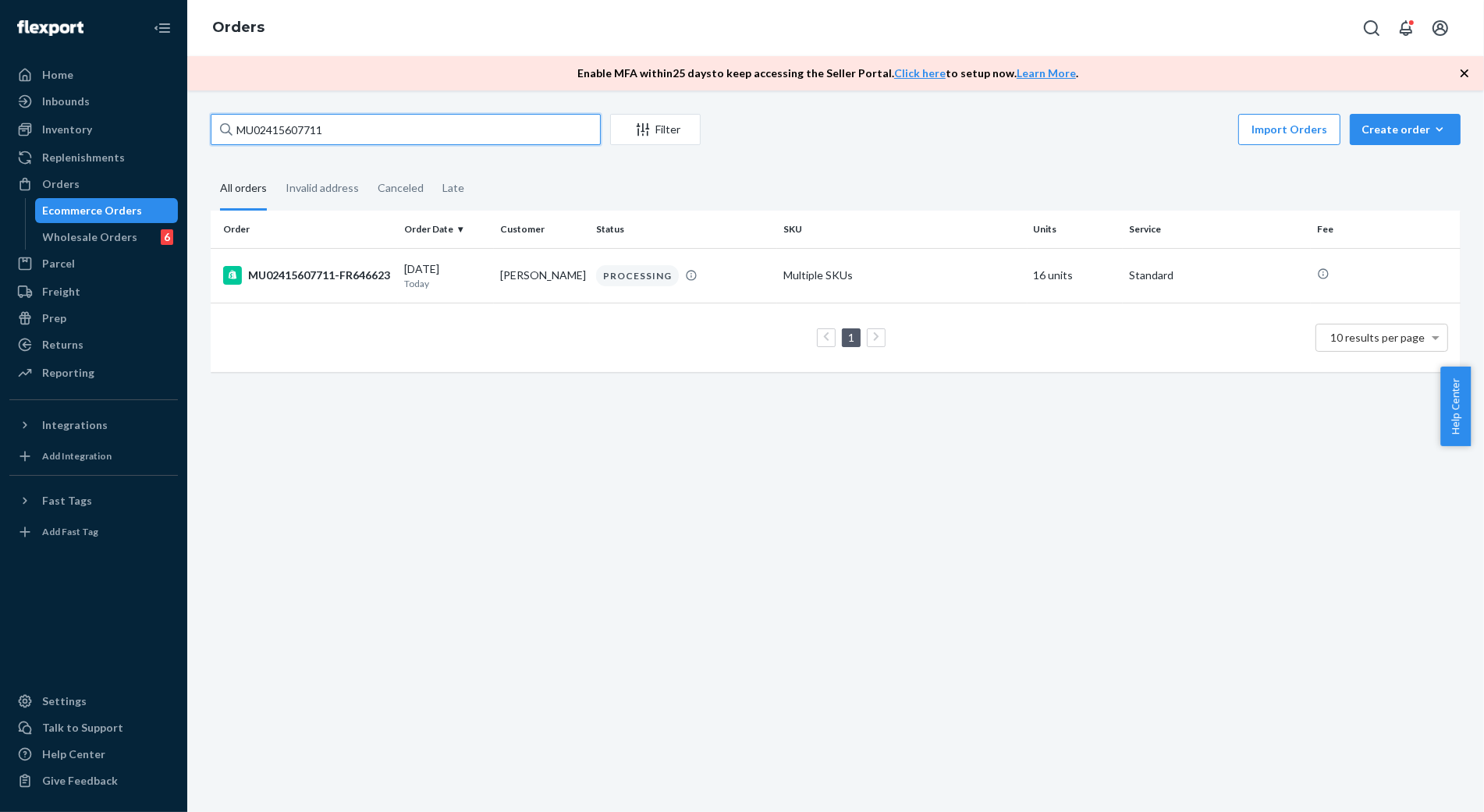
click at [402, 125] on input "MU02415607711" at bounding box center [406, 130] width 391 height 31
paste input "34"
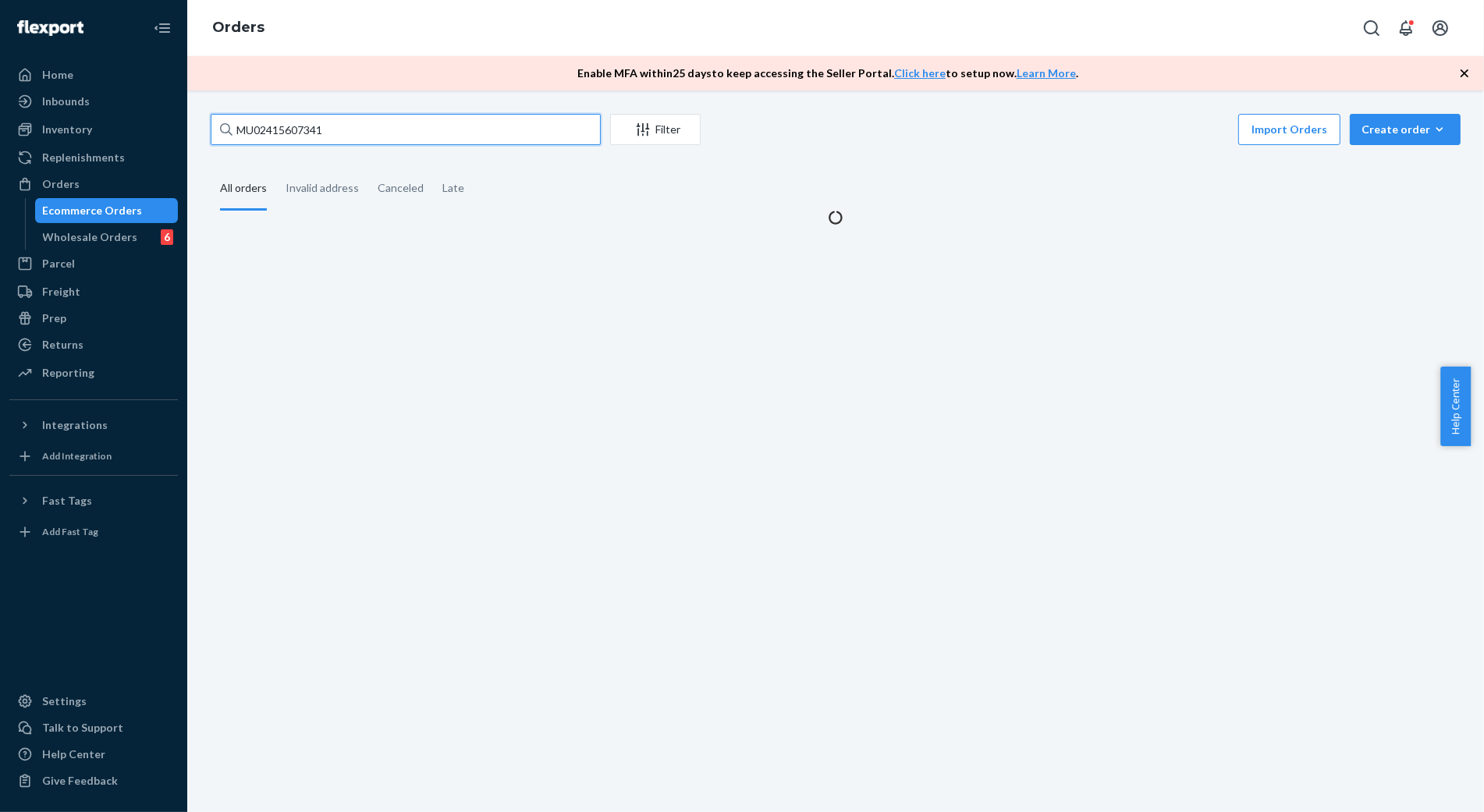
type input "MU02415607341"
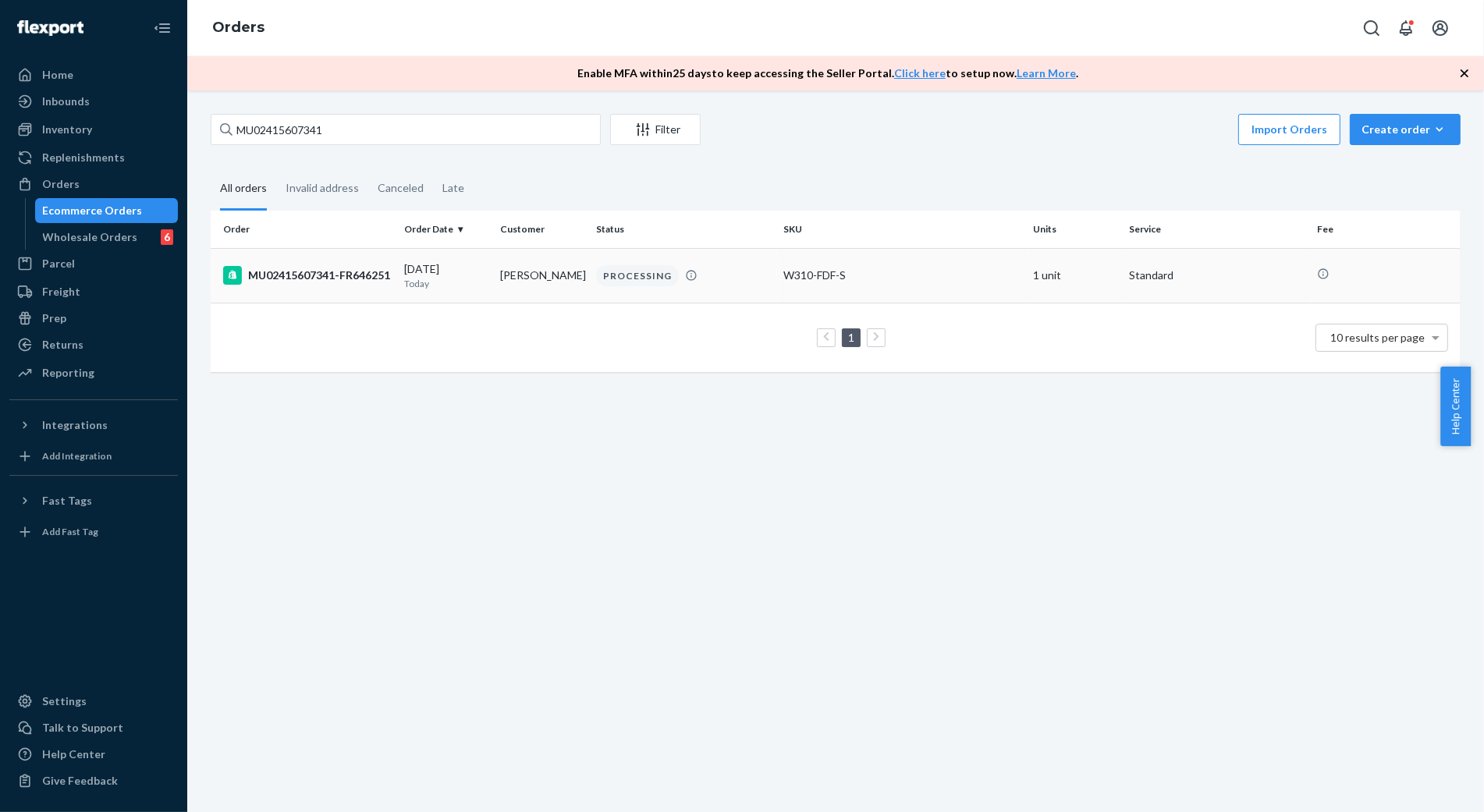
click at [322, 266] on div "MU02415607341-FR646251" at bounding box center [308, 275] width 169 height 19
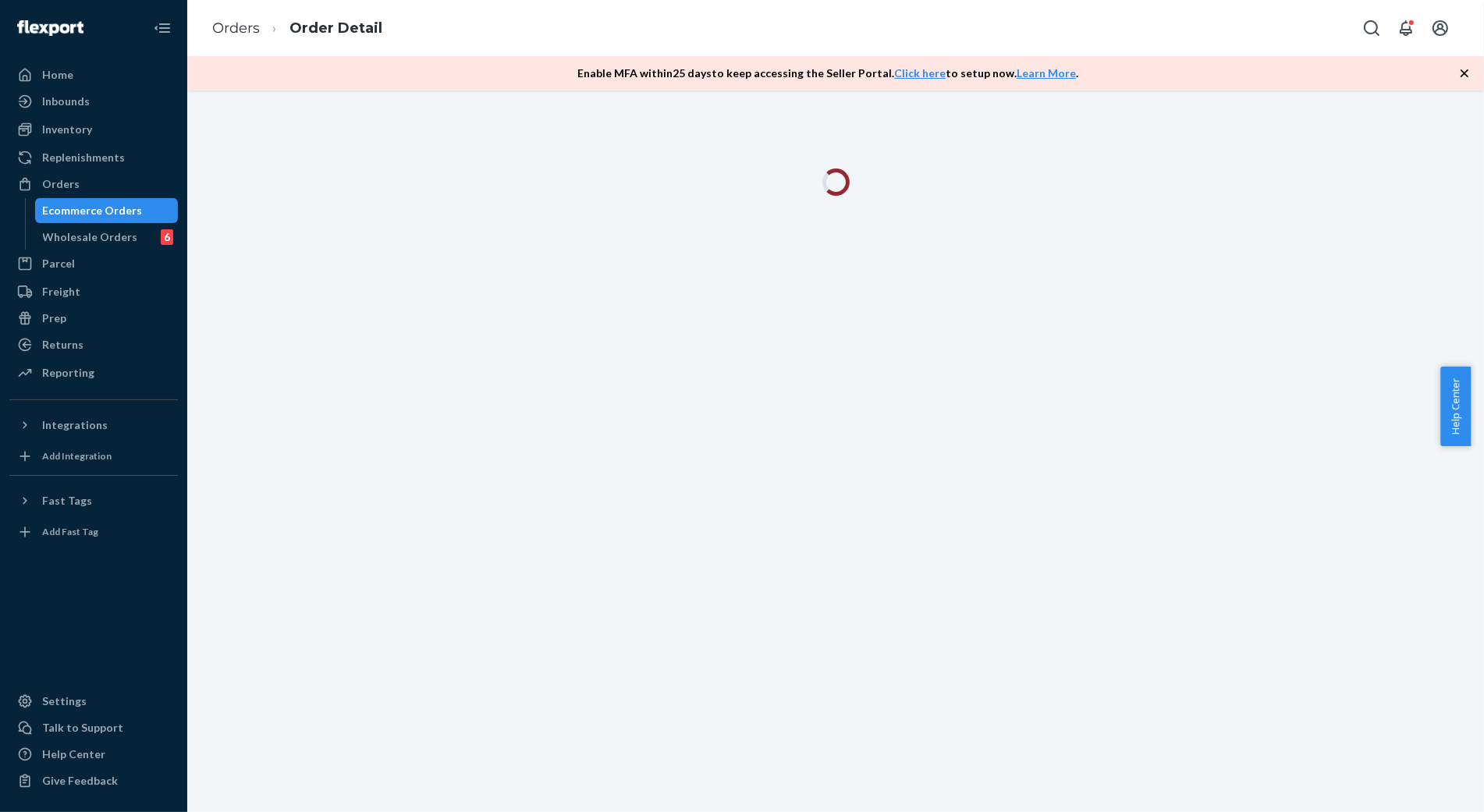
click at [303, 289] on div at bounding box center [836, 451] width 1297 height 721
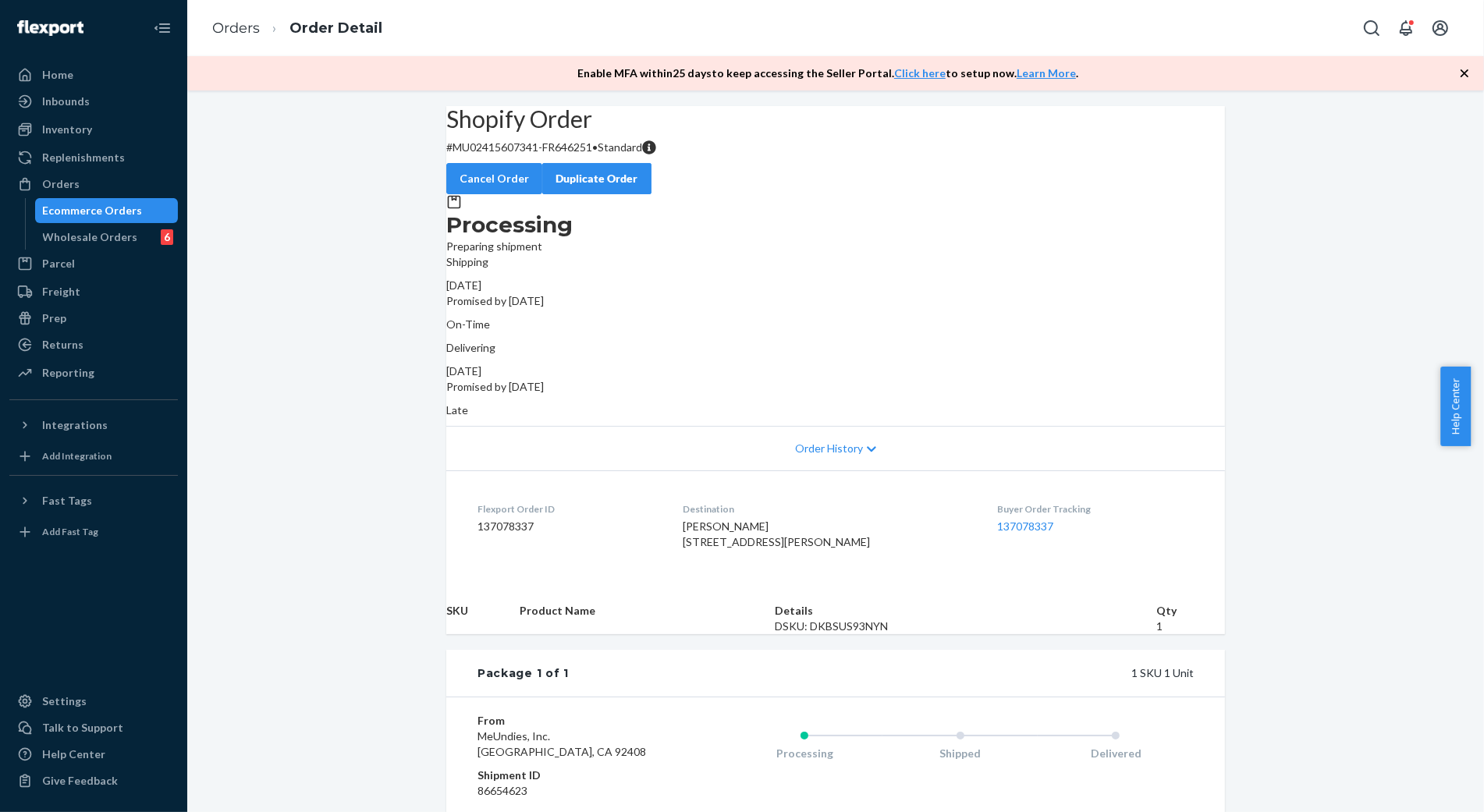
drag, startPoint x: 312, startPoint y: 392, endPoint x: 298, endPoint y: 398, distance: 15.2
click at [309, 392] on div "Shopify Order # MU02415607341-FR646251 • Standard Cancel Order Duplicate Order …" at bounding box center [836, 512] width 1297 height 812
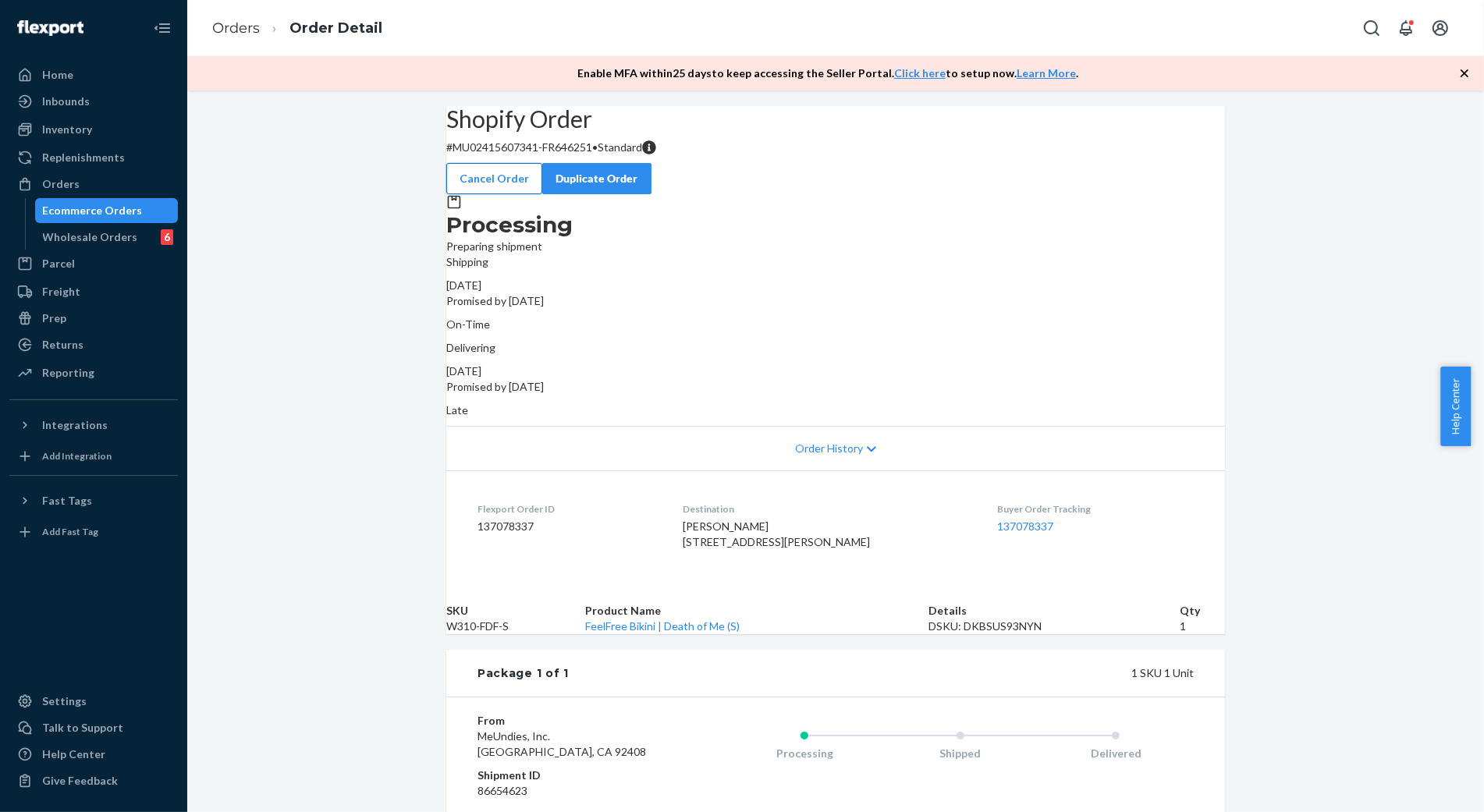
click at [542, 167] on button "Cancel Order" at bounding box center [494, 179] width 96 height 31
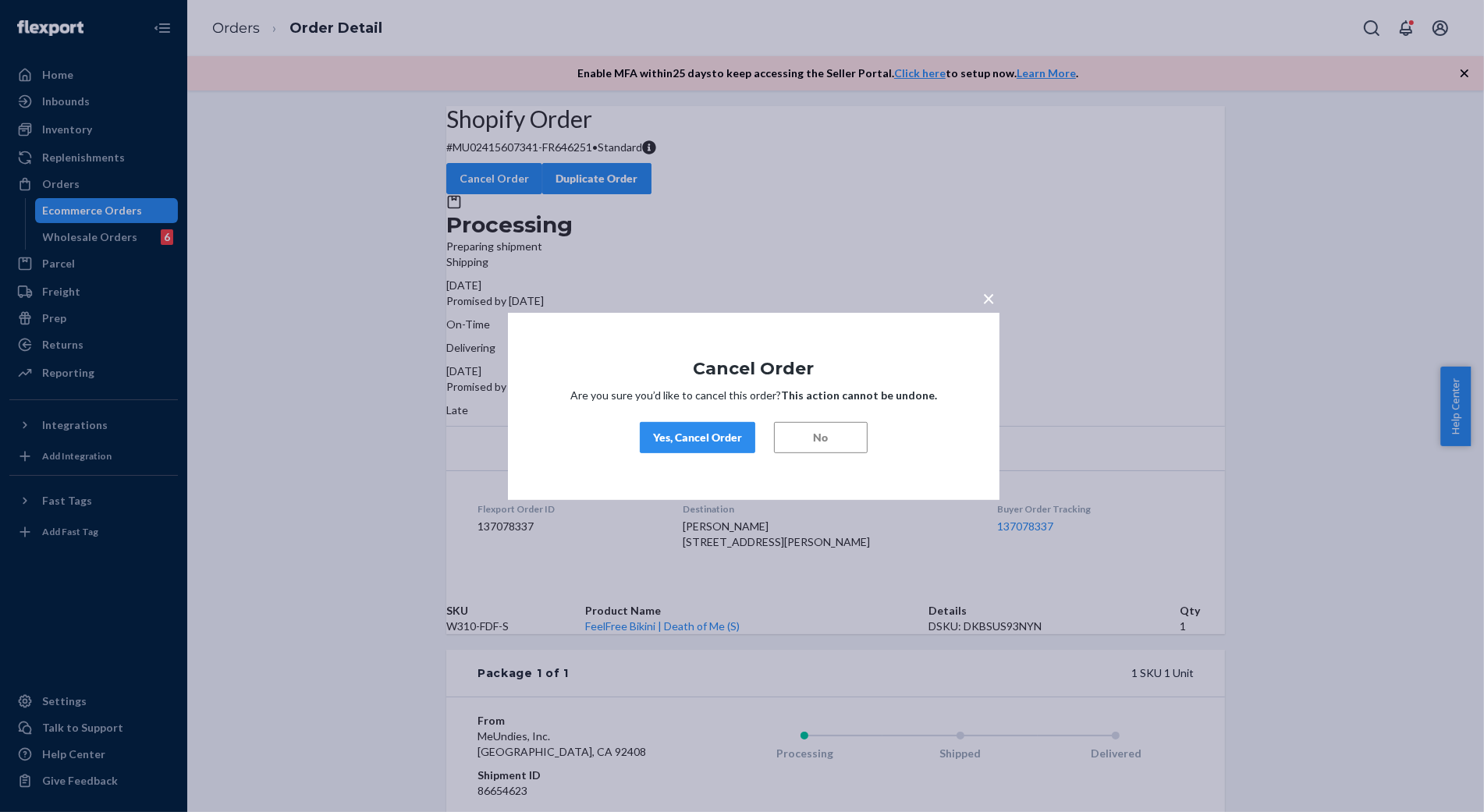
drag, startPoint x: 674, startPoint y: 438, endPoint x: 2, endPoint y: 515, distance: 676.4
click at [668, 437] on div "Yes, Cancel Order" at bounding box center [697, 437] width 89 height 16
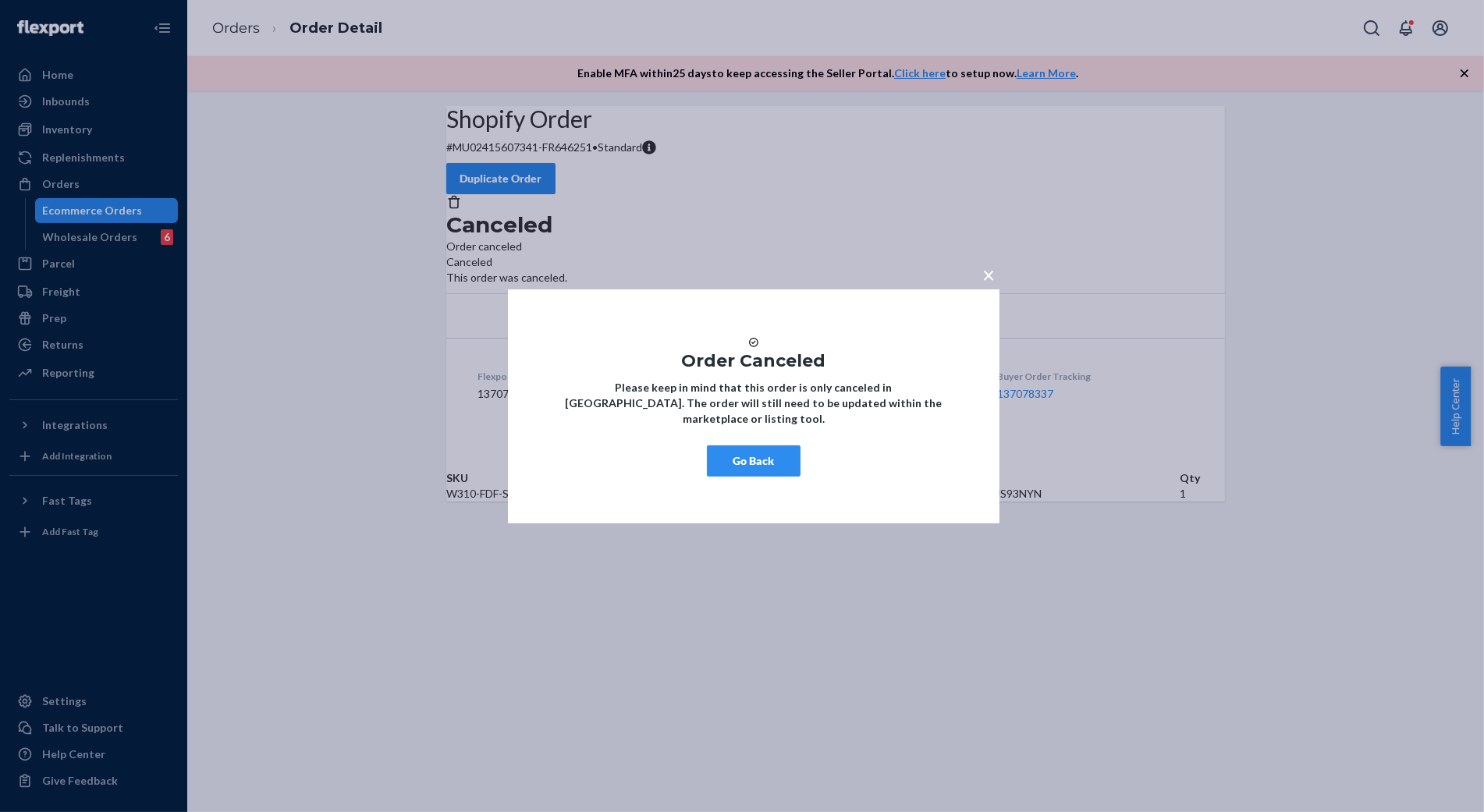
drag, startPoint x: 752, startPoint y: 479, endPoint x: 672, endPoint y: 500, distance: 82.7
click at [752, 476] on button "Go Back" at bounding box center [754, 461] width 94 height 31
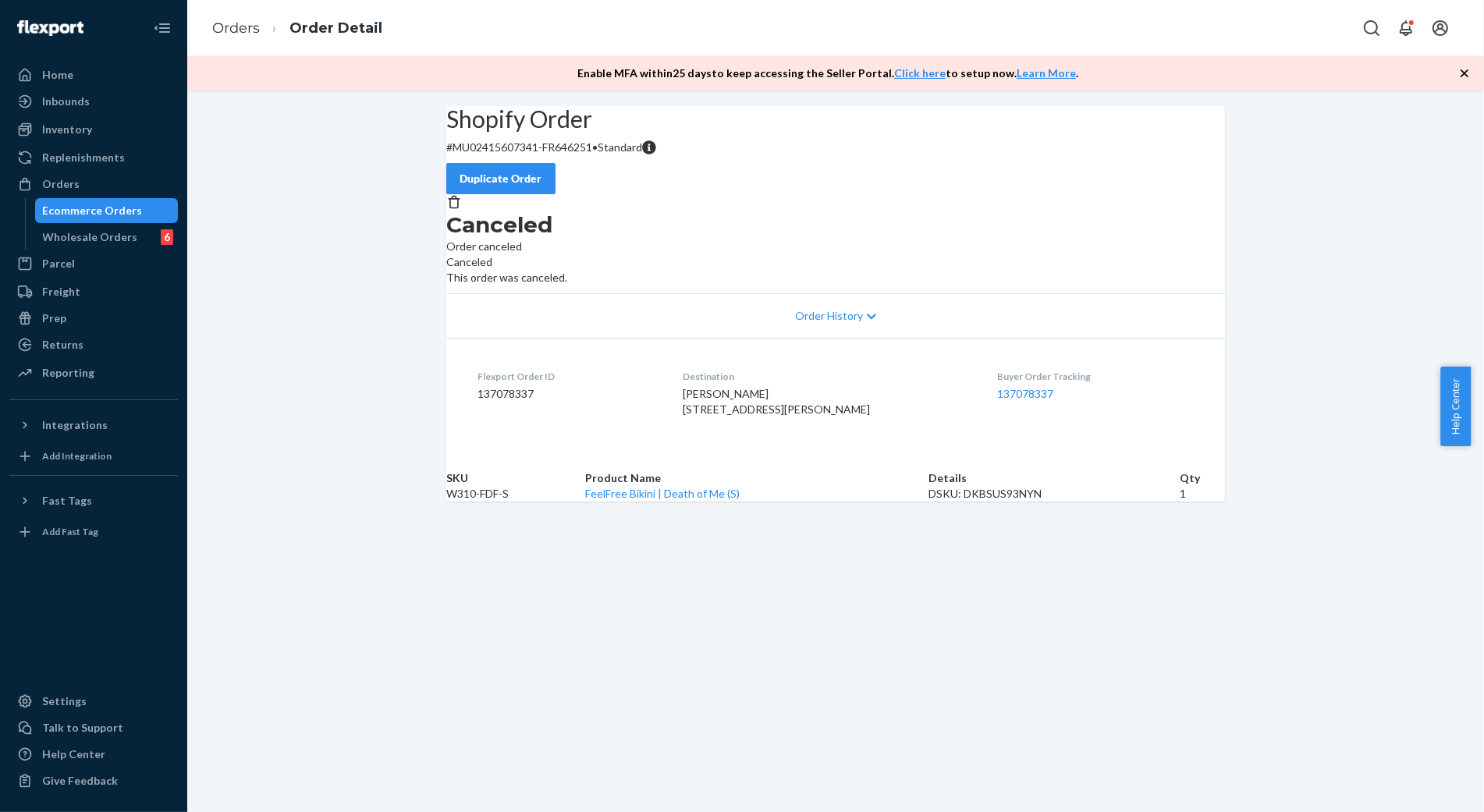
click at [282, 502] on div "Shopify Order # MU02415607341-FR646251 • Standard Duplicate Order Canceled Orde…" at bounding box center [836, 304] width 1297 height 395
click at [235, 293] on div "Shopify Order # MU02415607341-FR646251 • Standard Duplicate Order Canceled Orde…" at bounding box center [836, 304] width 1297 height 395
click at [238, 25] on link "Orders" at bounding box center [235, 28] width 48 height 18
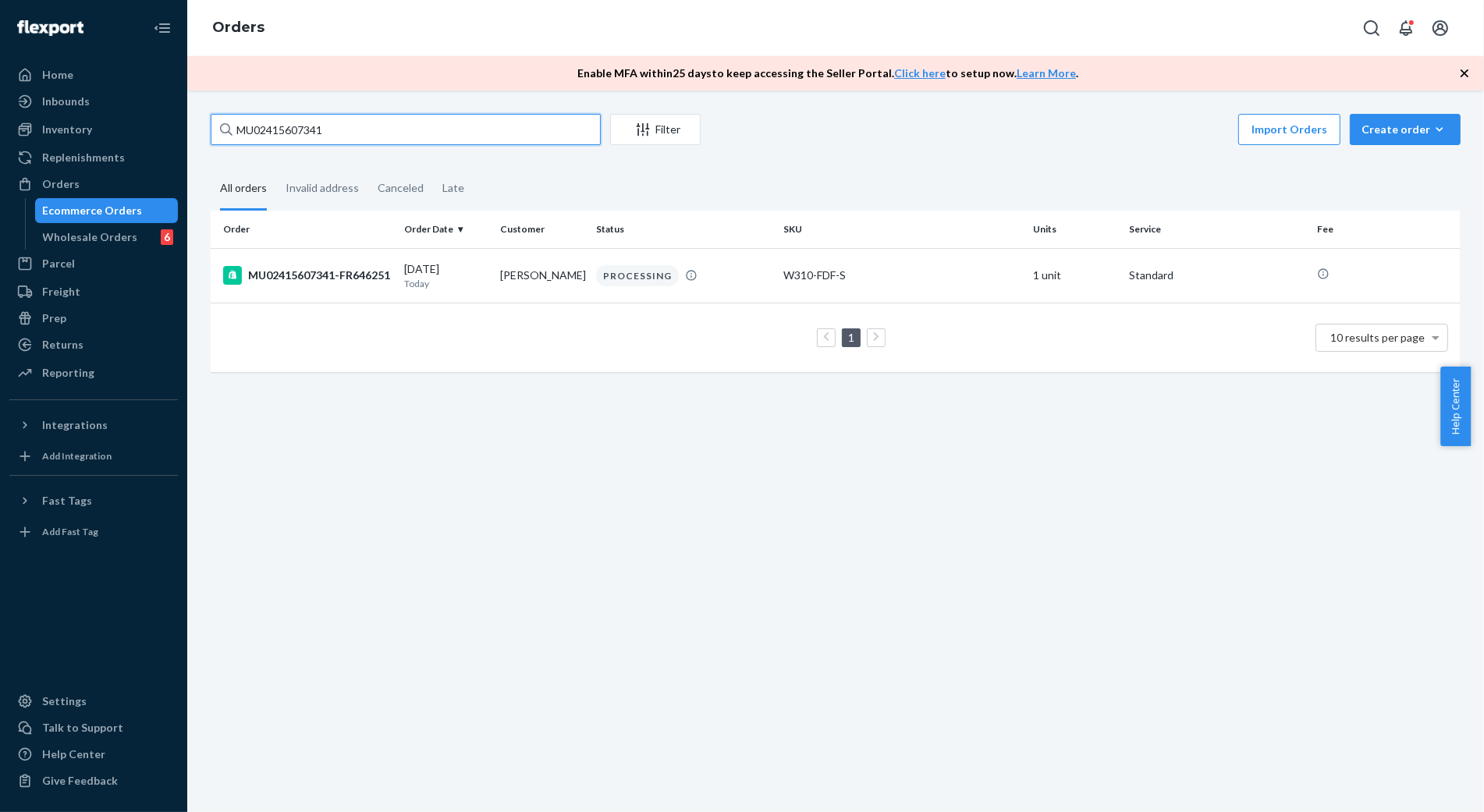
click at [314, 125] on input "MU02415607341" at bounding box center [406, 130] width 391 height 31
paste input "66"
type input "MU02415607366"
click at [303, 266] on div "MU02415607366-FR646277" at bounding box center [308, 275] width 169 height 19
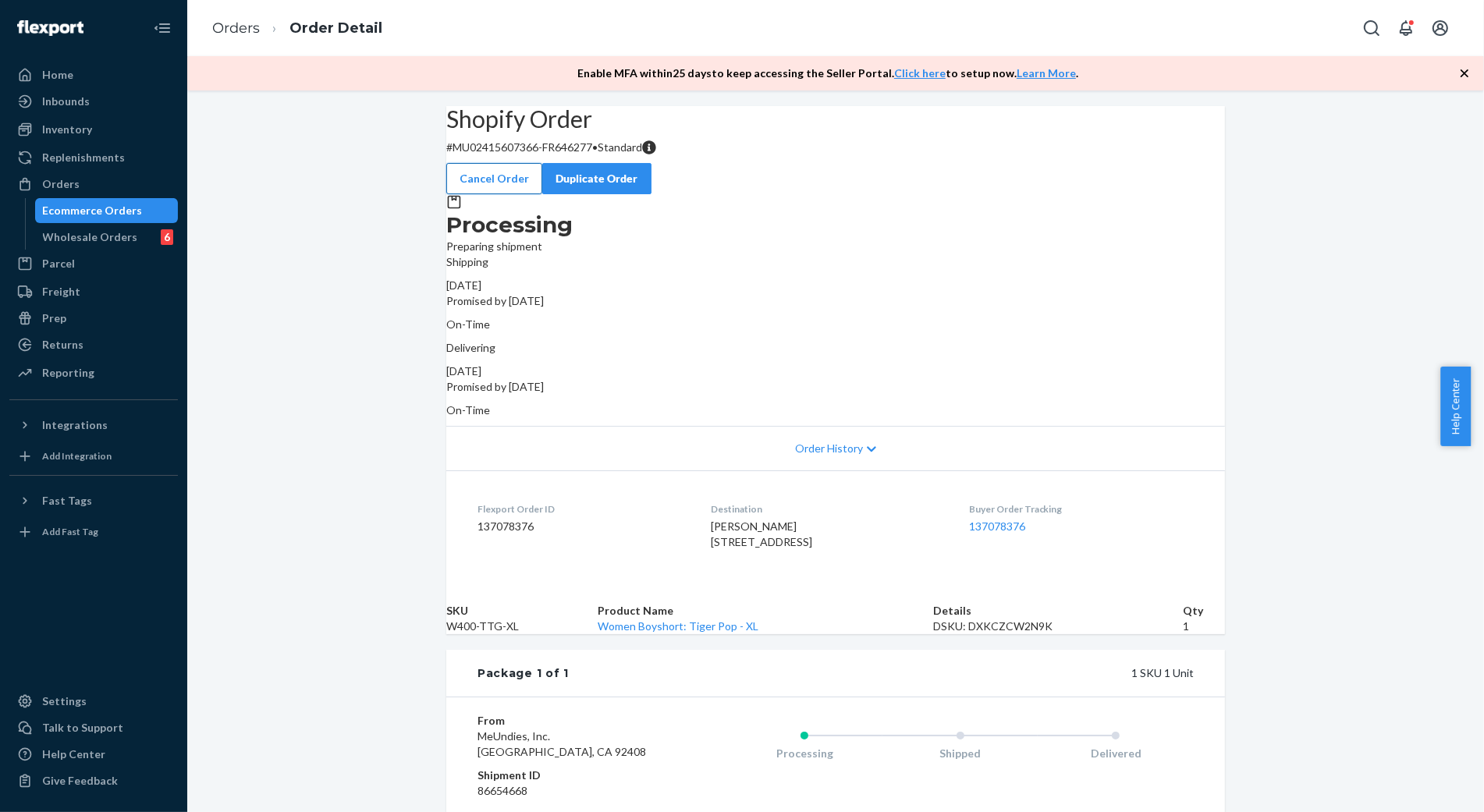
click at [542, 169] on button "Cancel Order" at bounding box center [494, 179] width 96 height 31
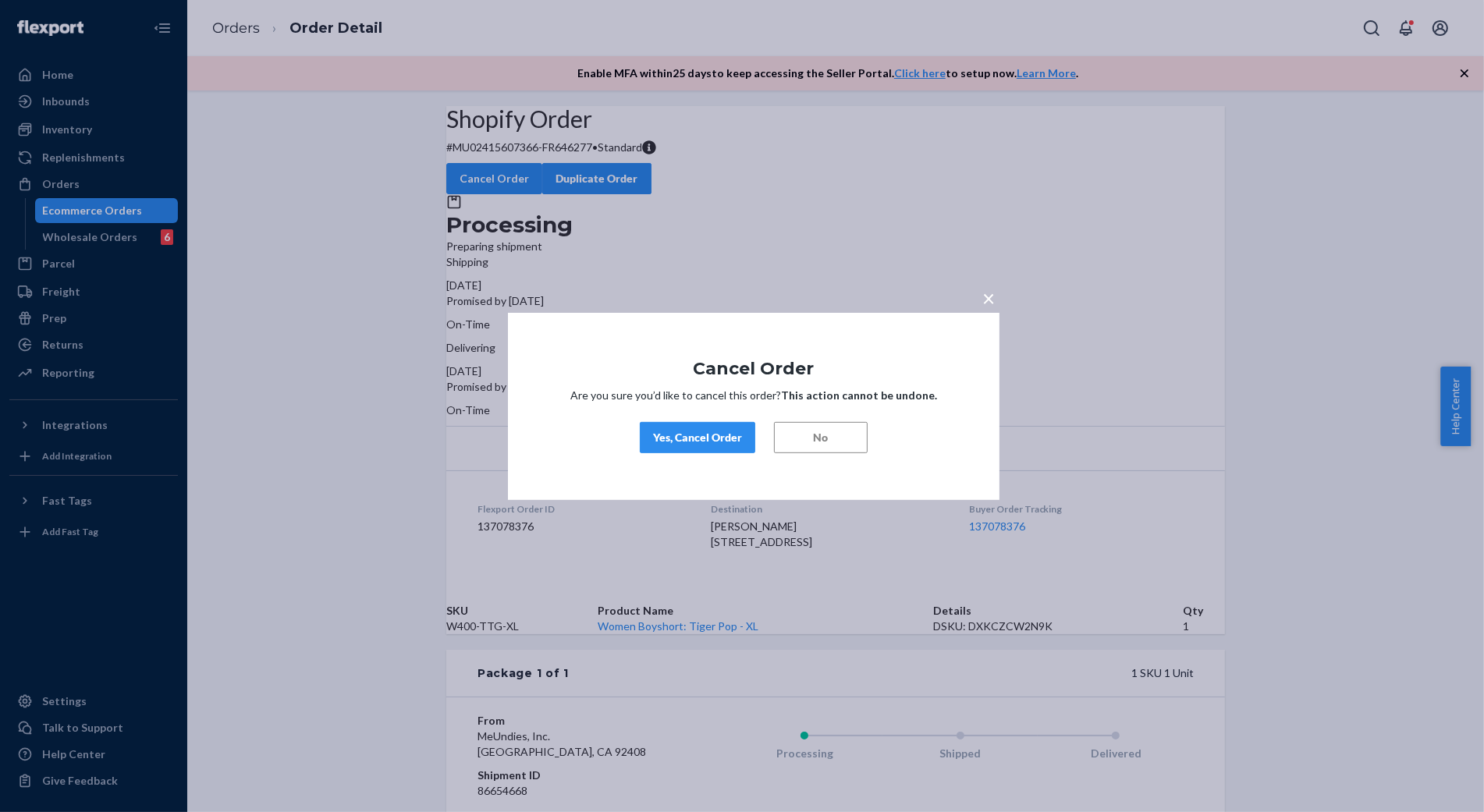
click at [714, 427] on button "Yes, Cancel Order" at bounding box center [697, 437] width 115 height 31
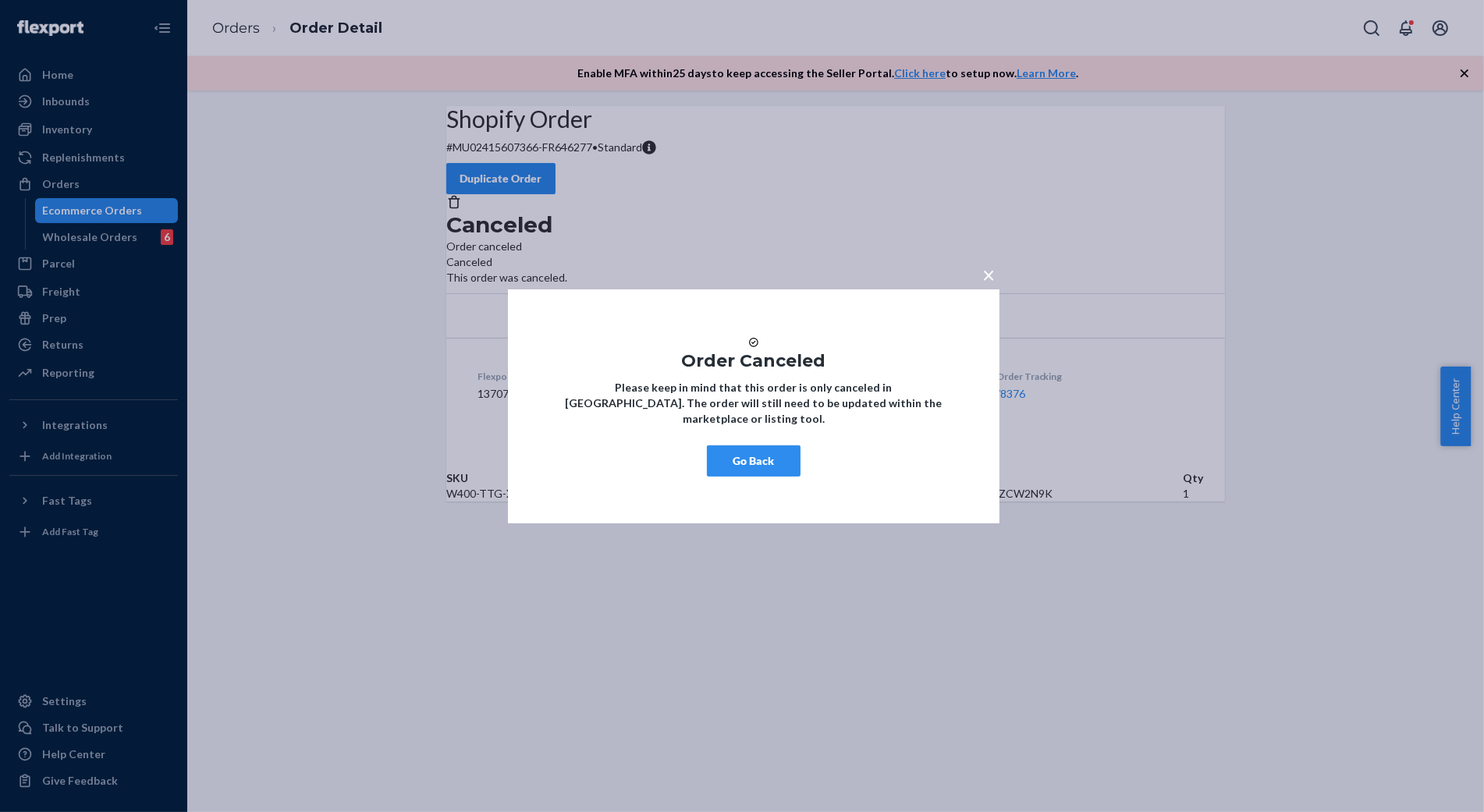
drag, startPoint x: 761, startPoint y: 476, endPoint x: 604, endPoint y: 520, distance: 163.0
click at [760, 476] on button "Go Back" at bounding box center [754, 461] width 94 height 31
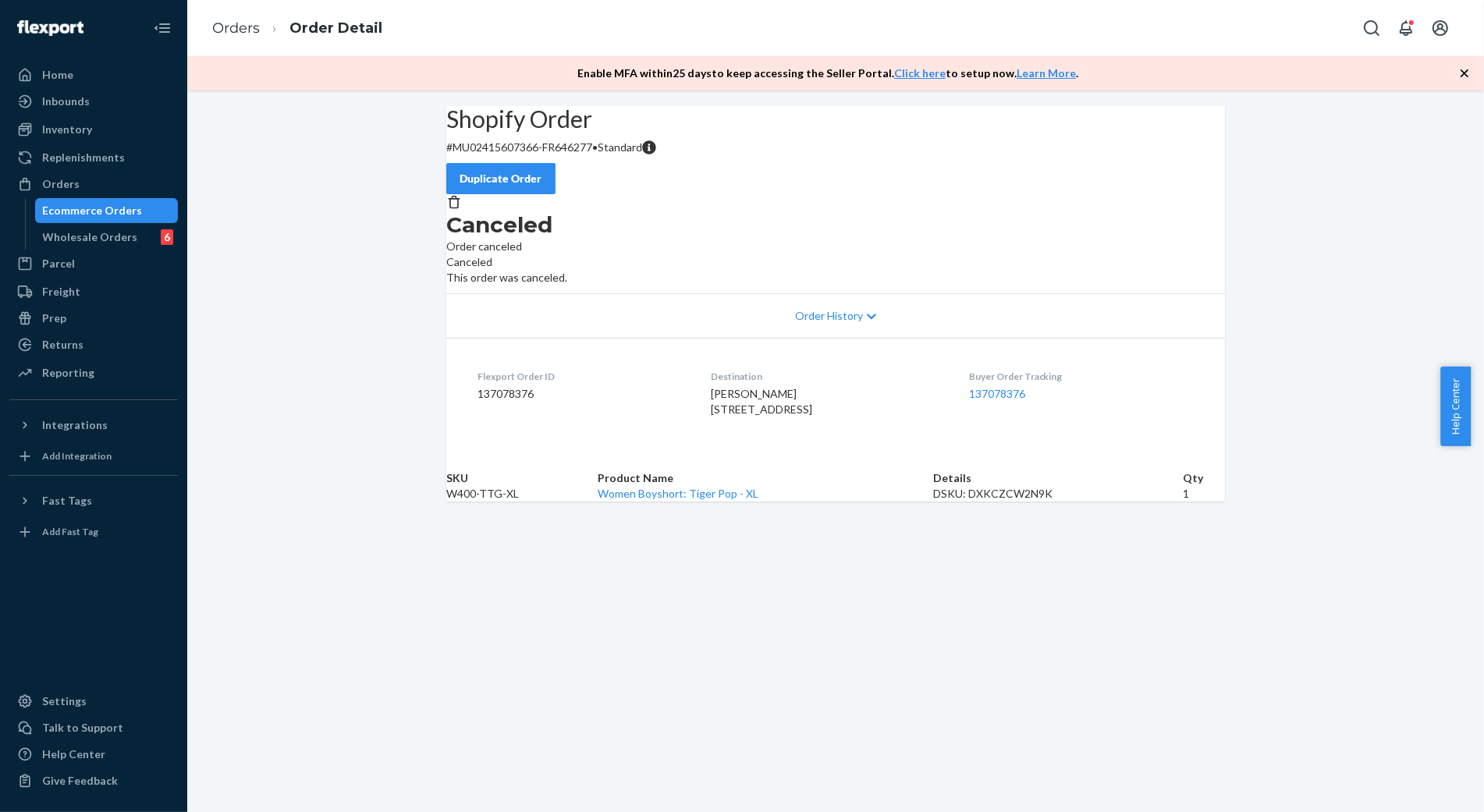
click at [334, 502] on div "Shopify Order # MU02415607366-FR646277 • Standard Duplicate Order Canceled Orde…" at bounding box center [836, 304] width 1297 height 395
